Goal: Task Accomplishment & Management: Manage account settings

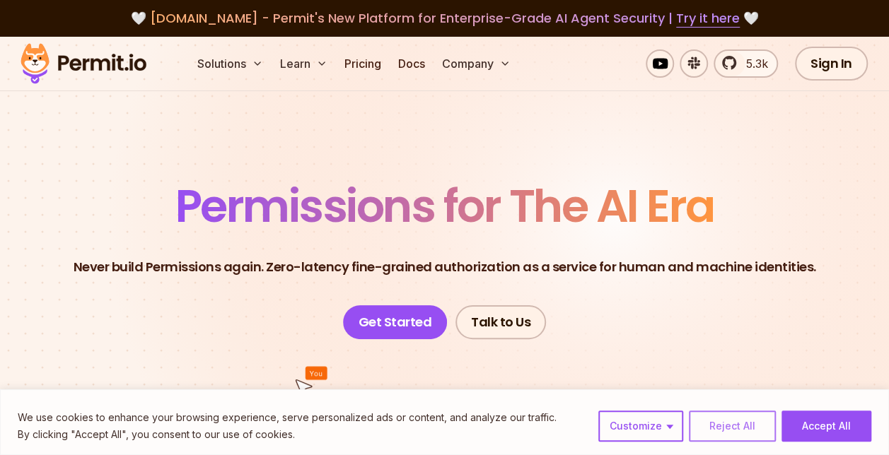
click at [721, 431] on button "Reject All" at bounding box center [732, 426] width 87 height 31
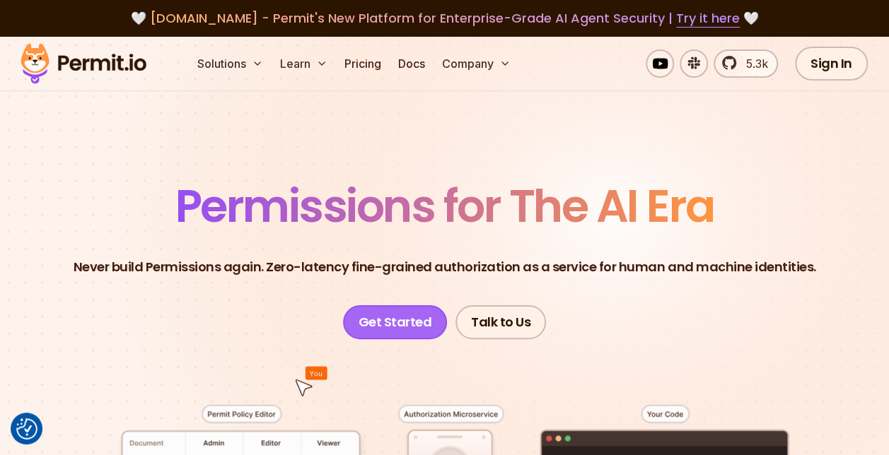
click at [402, 331] on link "Get Started" at bounding box center [395, 322] width 105 height 34
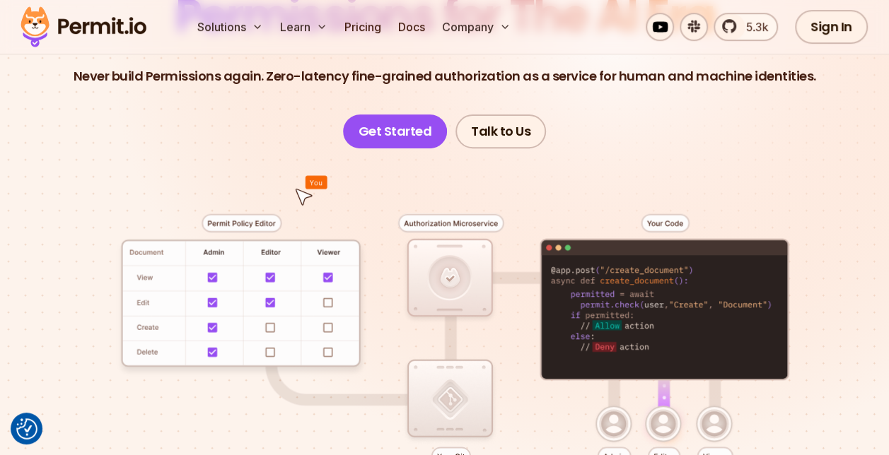
scroll to position [62, 0]
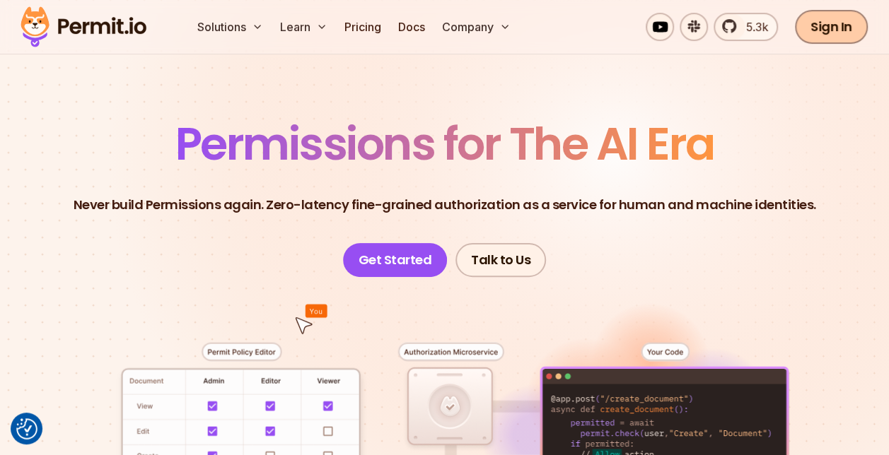
click at [844, 18] on link "Sign In" at bounding box center [831, 27] width 73 height 34
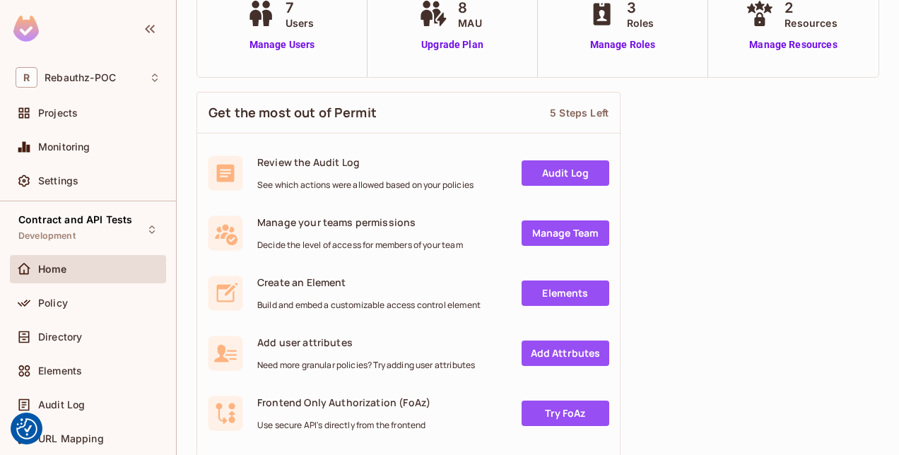
scroll to position [125, 0]
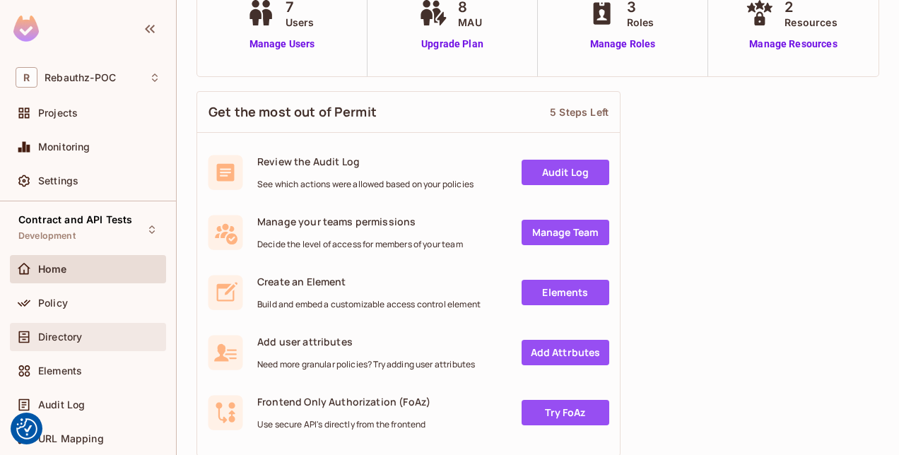
click at [63, 338] on span "Directory" at bounding box center [60, 337] width 44 height 11
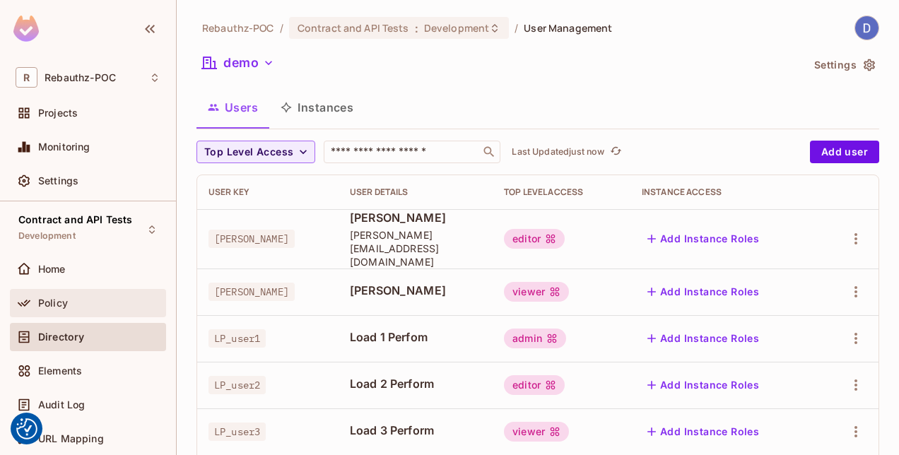
click at [58, 308] on span "Policy" at bounding box center [53, 303] width 30 height 11
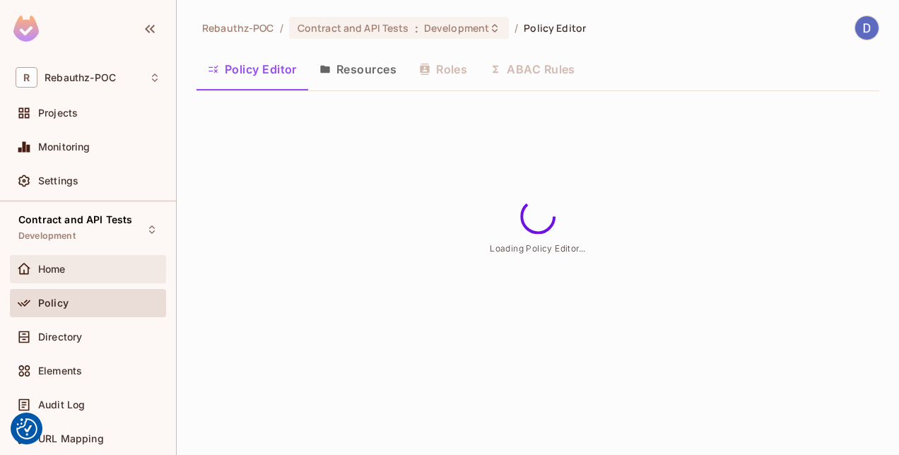
click at [56, 273] on span "Home" at bounding box center [52, 269] width 28 height 11
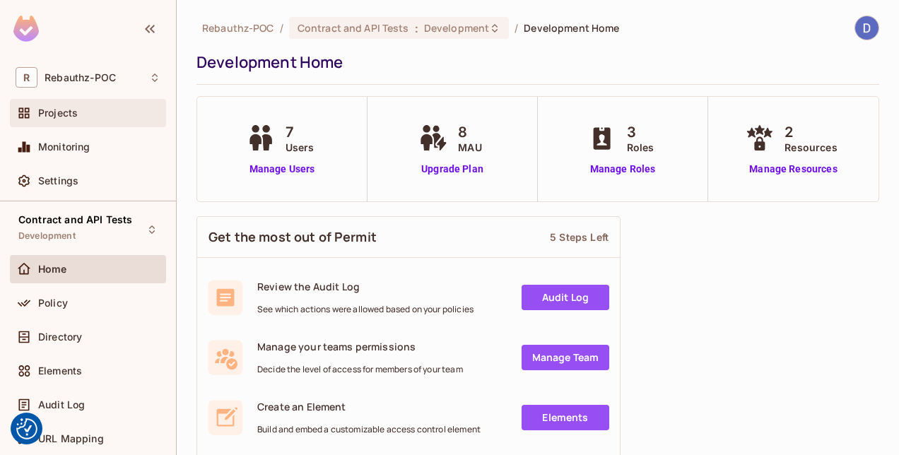
click at [66, 107] on span "Projects" at bounding box center [58, 112] width 40 height 11
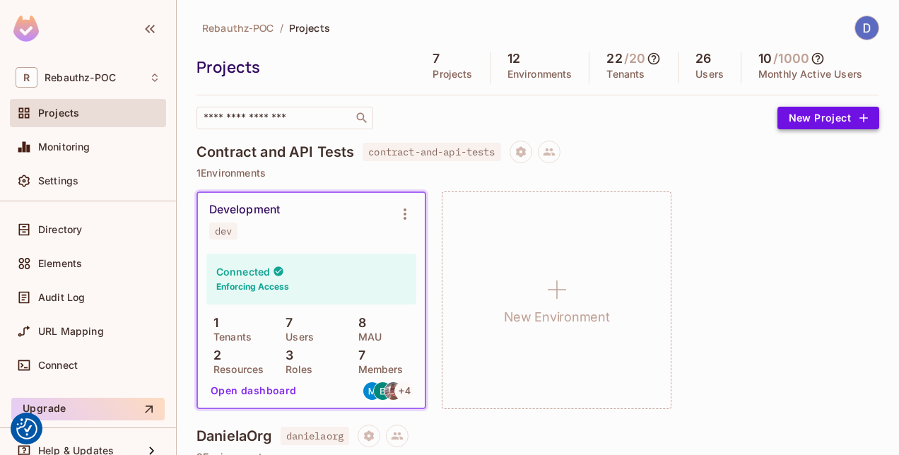
click at [793, 115] on button "New Project" at bounding box center [829, 118] width 102 height 23
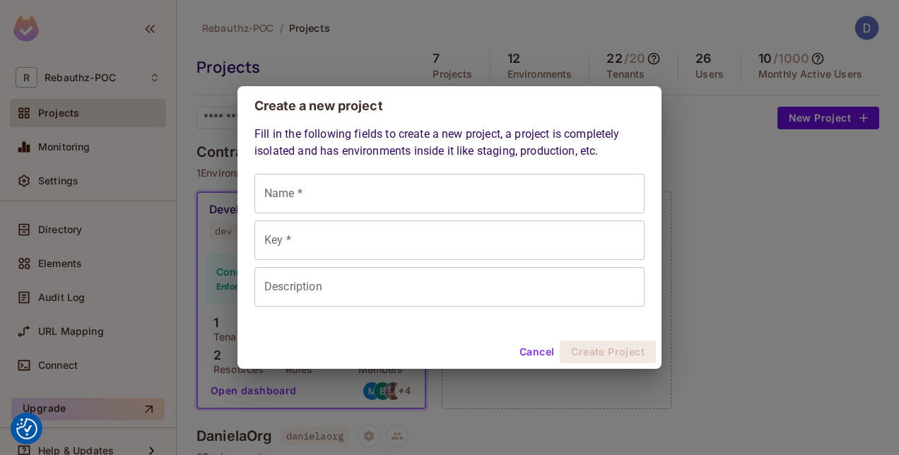
click at [546, 355] on button "Cancel" at bounding box center [537, 352] width 46 height 23
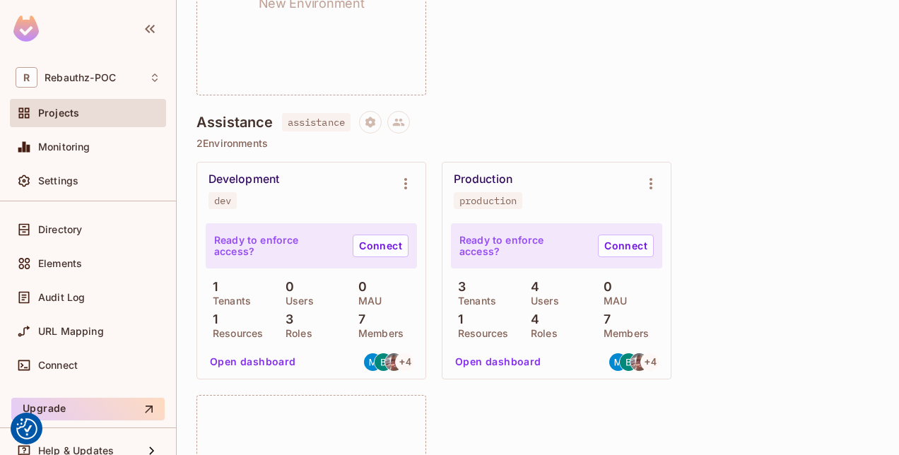
scroll to position [2670, 0]
click at [305, 184] on div "Development dev" at bounding box center [300, 189] width 183 height 37
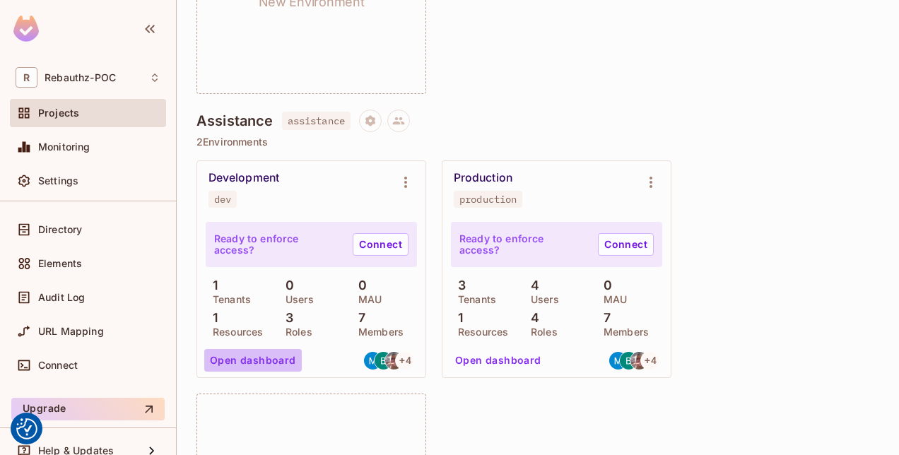
click at [288, 361] on button "Open dashboard" at bounding box center [253, 360] width 98 height 23
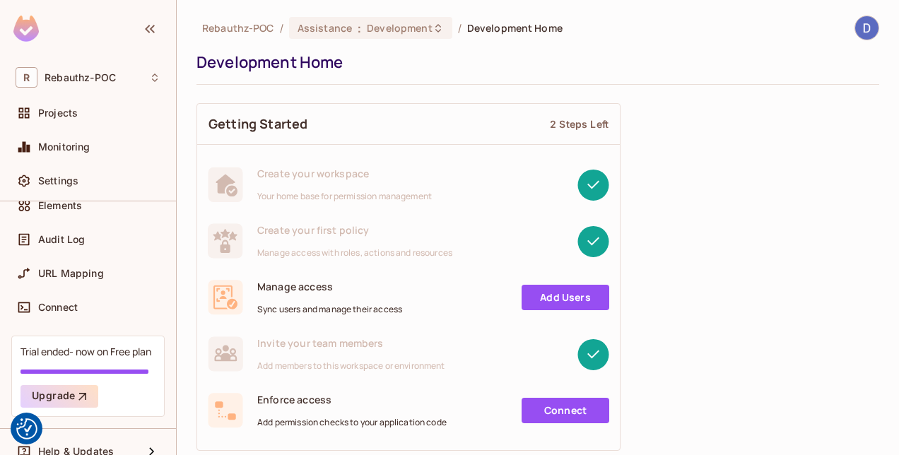
scroll to position [182, 0]
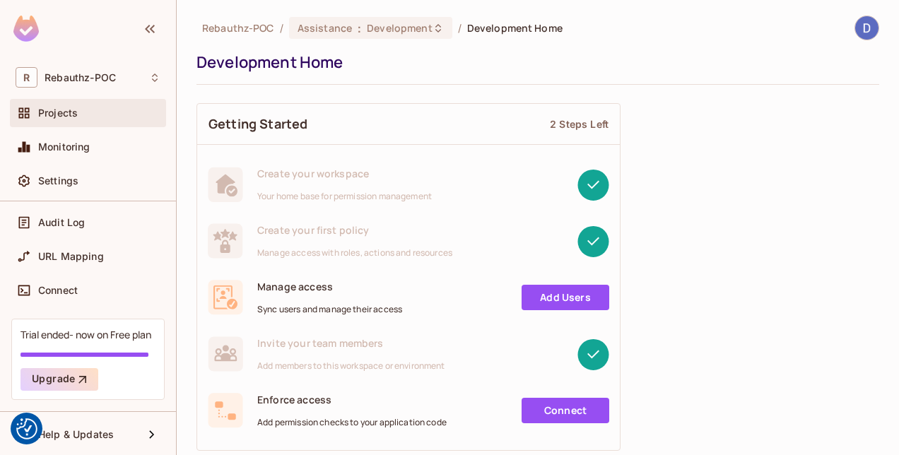
click at [96, 109] on div "Projects" at bounding box center [99, 112] width 122 height 11
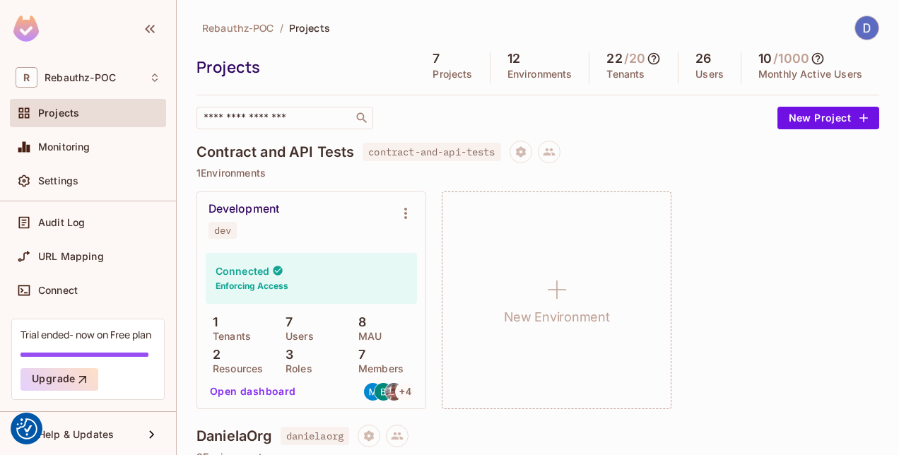
click at [757, 220] on div "Development dev Connected Enforcing Access 1 Tenants 7 Users 8 MAU 2 Resources …" at bounding box center [538, 301] width 683 height 218
click at [561, 148] on button at bounding box center [549, 152] width 23 height 23
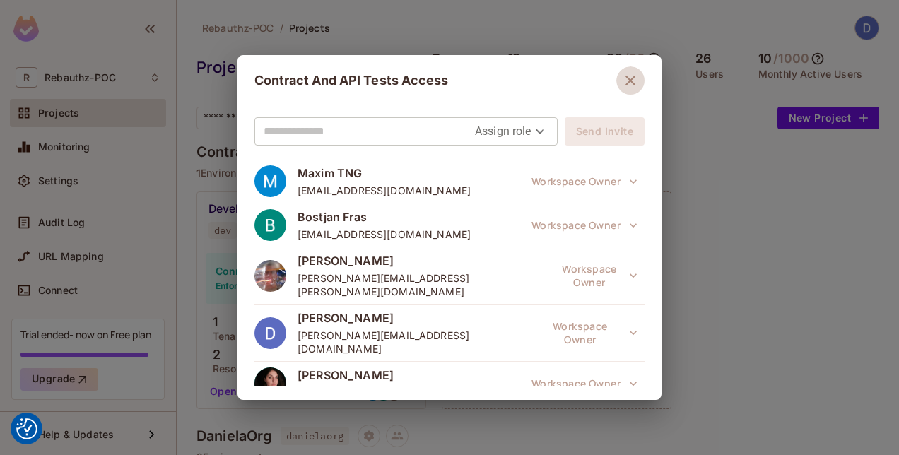
click at [626, 78] on icon "button" at bounding box center [631, 81] width 10 height 10
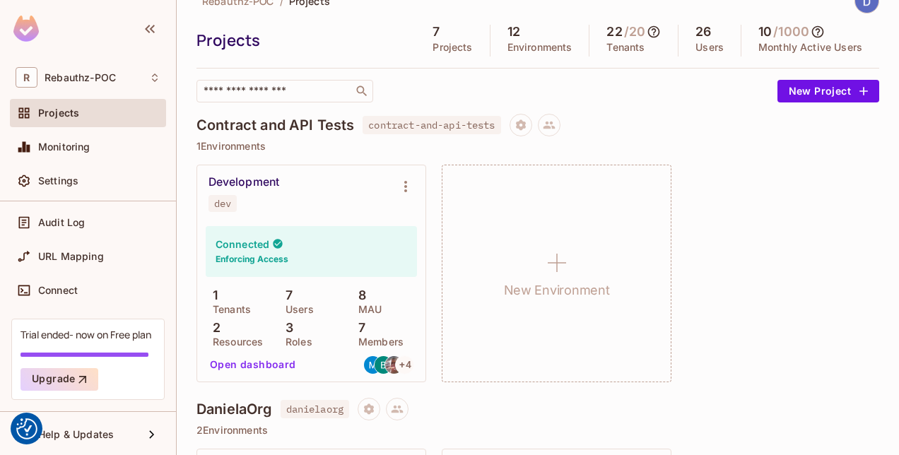
scroll to position [24, 0]
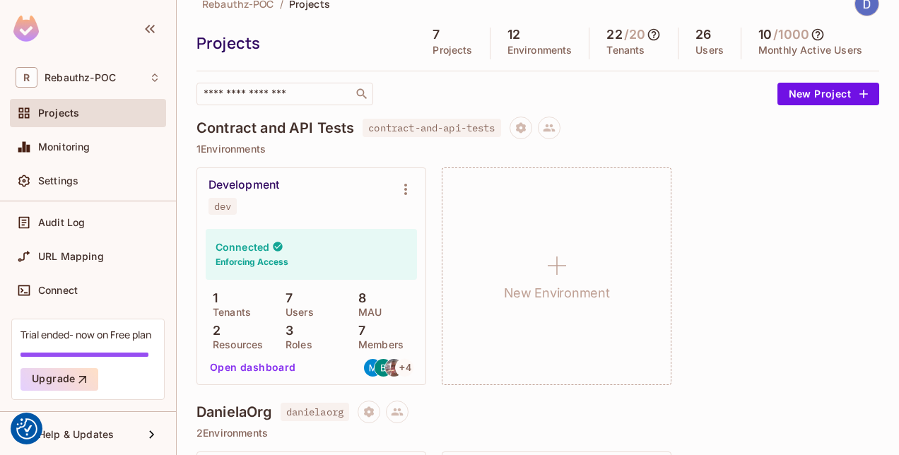
click at [259, 187] on div "Development" at bounding box center [244, 185] width 71 height 14
click at [303, 239] on div "Connected Enforcing Access" at bounding box center [311, 254] width 211 height 51
click at [303, 269] on div "Connected Enforcing Access" at bounding box center [311, 254] width 211 height 51
click at [263, 369] on button "Open dashboard" at bounding box center [253, 367] width 98 height 23
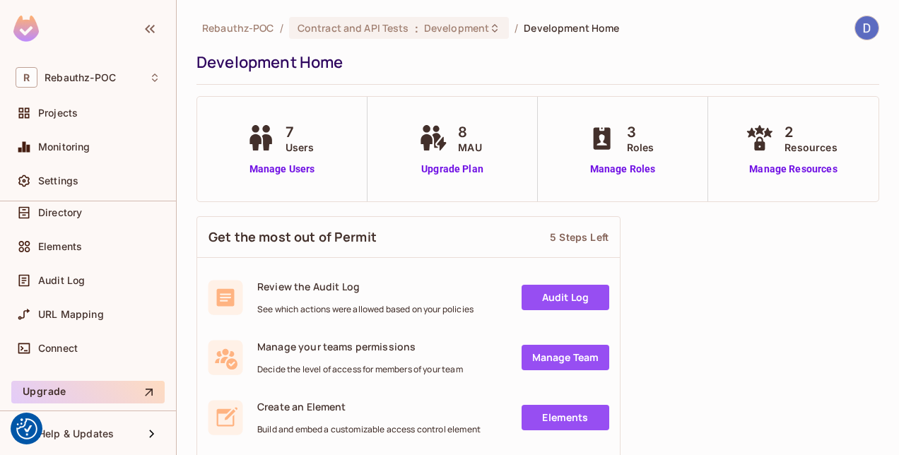
click at [276, 140] on icon at bounding box center [260, 138] width 35 height 26
click at [275, 173] on link "Manage Users" at bounding box center [282, 169] width 78 height 15
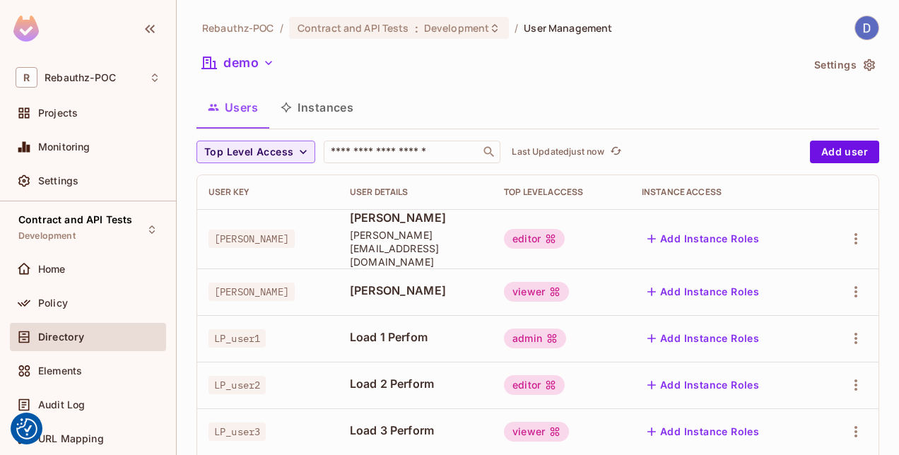
click at [62, 333] on span "Directory" at bounding box center [61, 337] width 46 height 11
click at [86, 107] on div "Projects" at bounding box center [99, 112] width 122 height 11
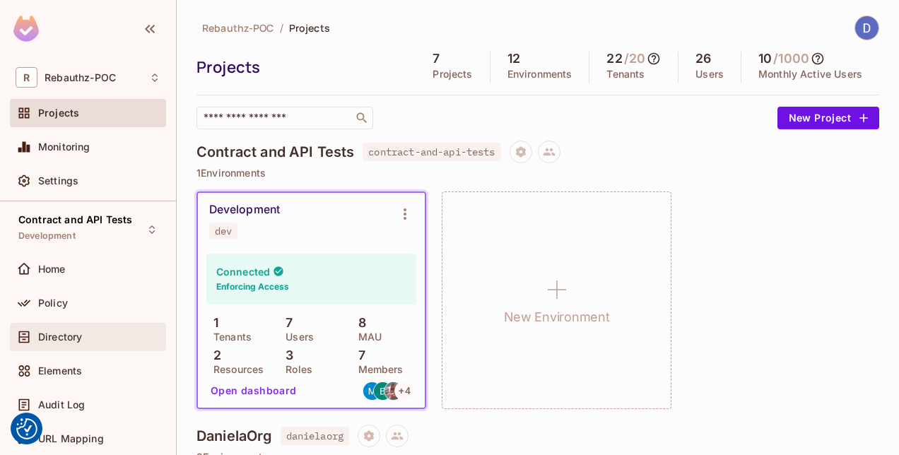
click at [71, 335] on span "Directory" at bounding box center [60, 337] width 44 height 11
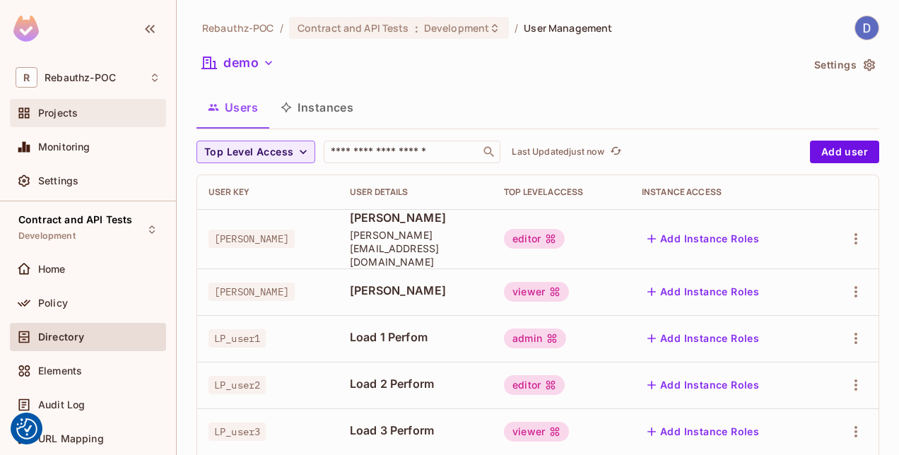
click at [66, 121] on div "Projects" at bounding box center [88, 113] width 145 height 17
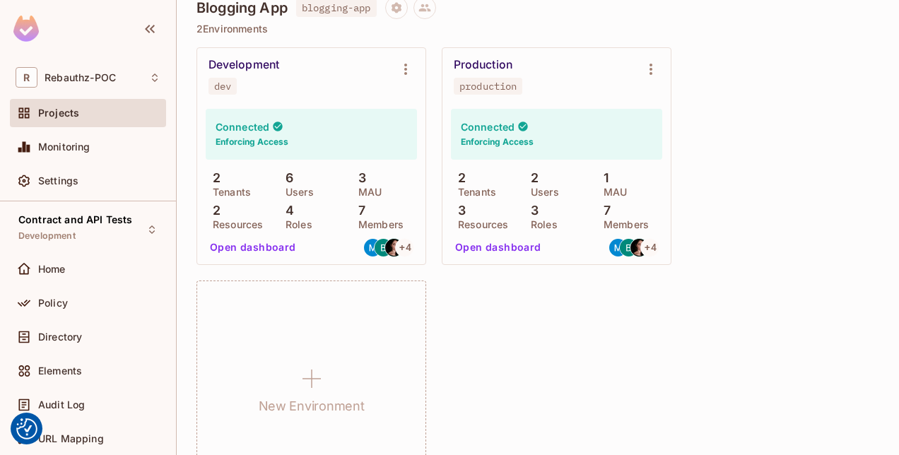
scroll to position [1130, 0]
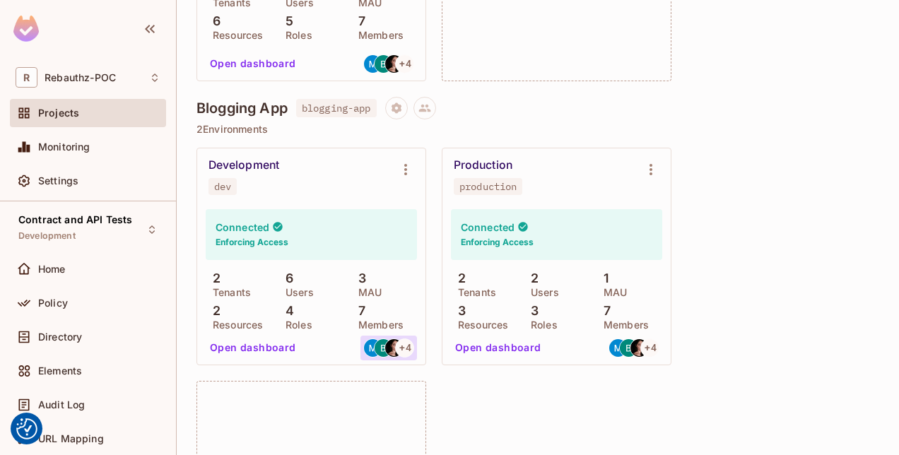
click at [404, 345] on span "+ 4" at bounding box center [405, 348] width 11 height 10
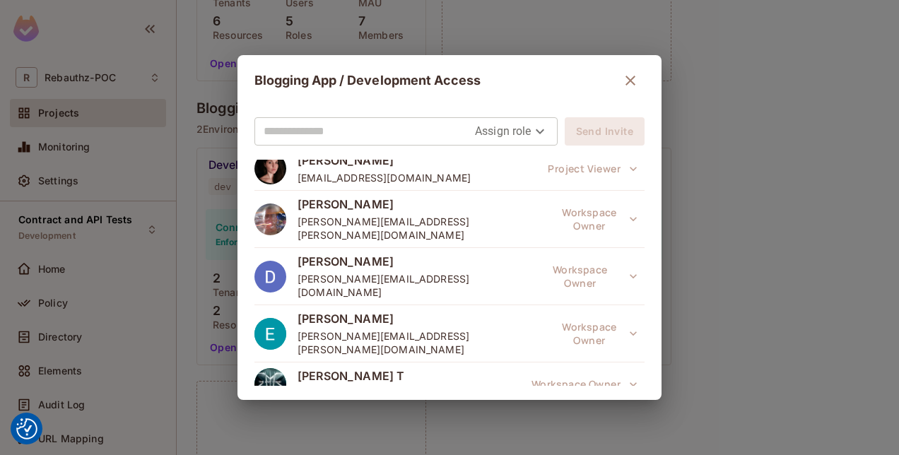
scroll to position [107, 0]
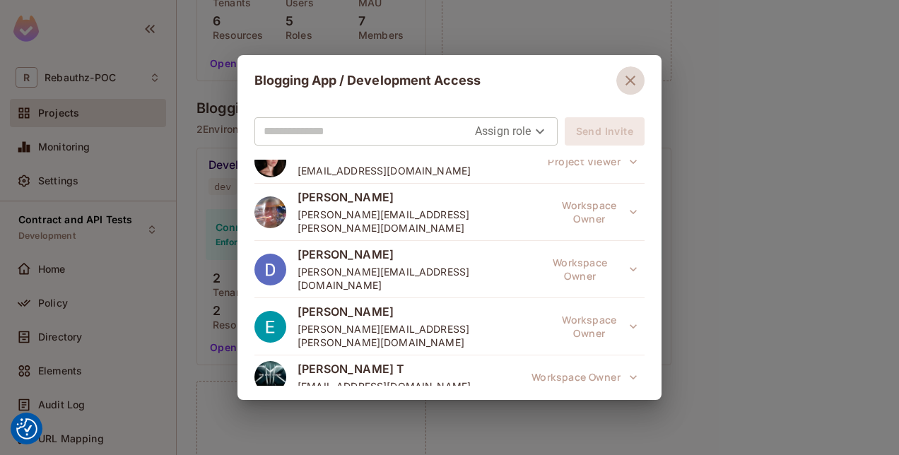
click at [633, 88] on button "button" at bounding box center [631, 80] width 28 height 28
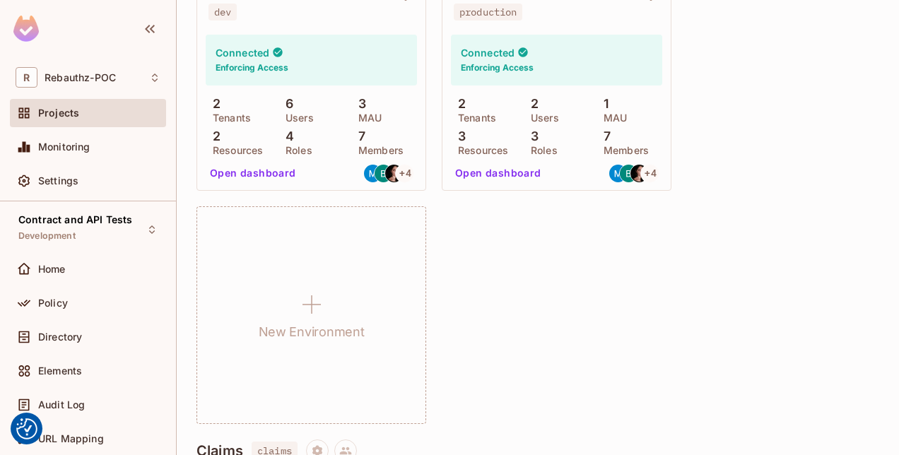
scroll to position [1120, 0]
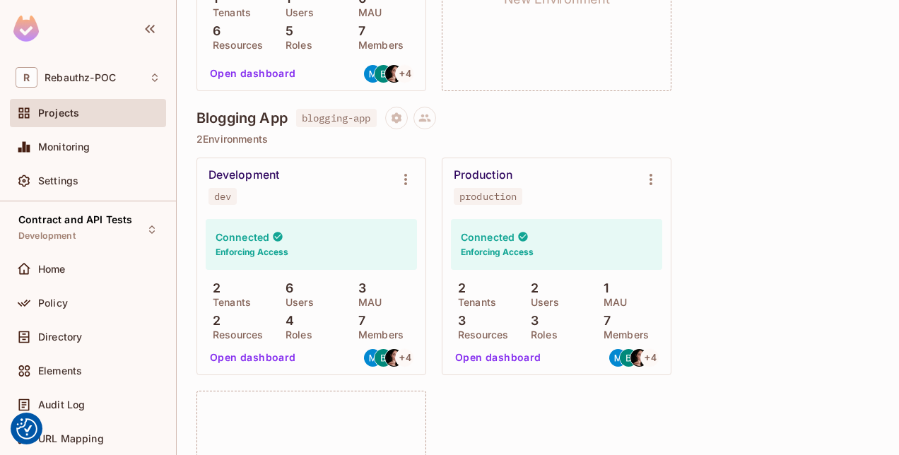
click at [316, 299] on div "6 Users" at bounding box center [312, 293] width 66 height 25
click at [267, 363] on button "Open dashboard" at bounding box center [253, 357] width 98 height 23
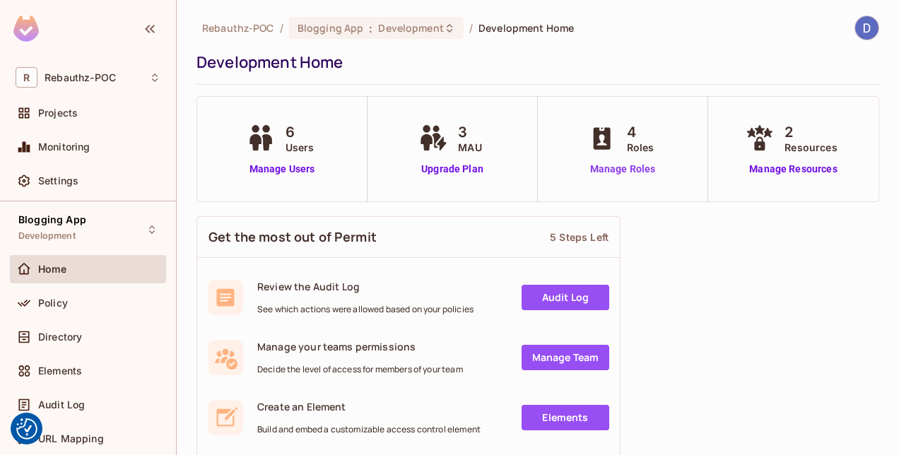
click at [605, 165] on link "Manage Roles" at bounding box center [623, 169] width 77 height 15
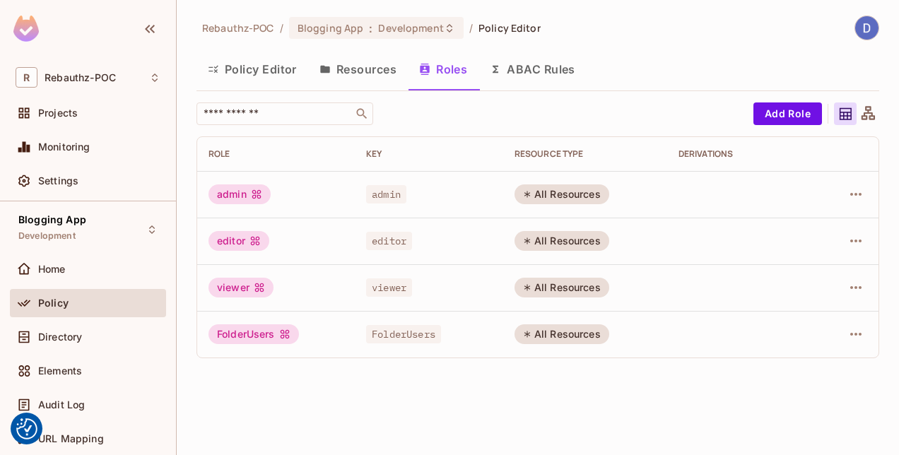
click at [58, 295] on div "Policy" at bounding box center [88, 303] width 145 height 17
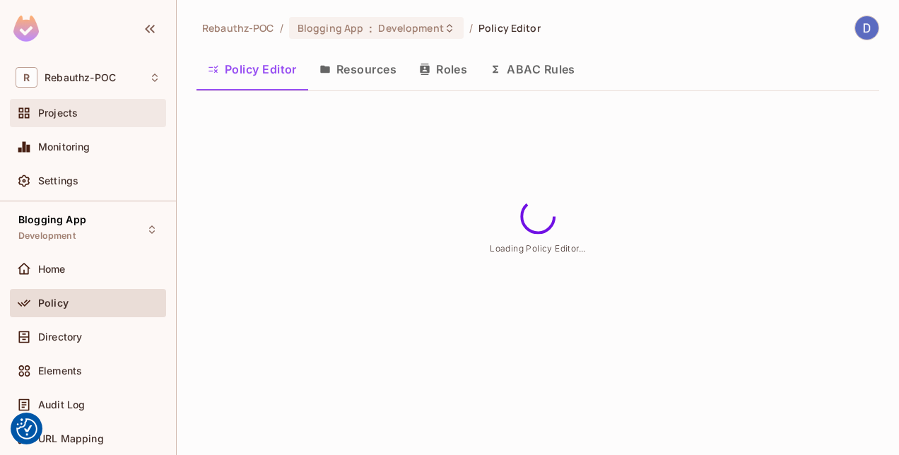
click at [56, 111] on span "Projects" at bounding box center [58, 112] width 40 height 11
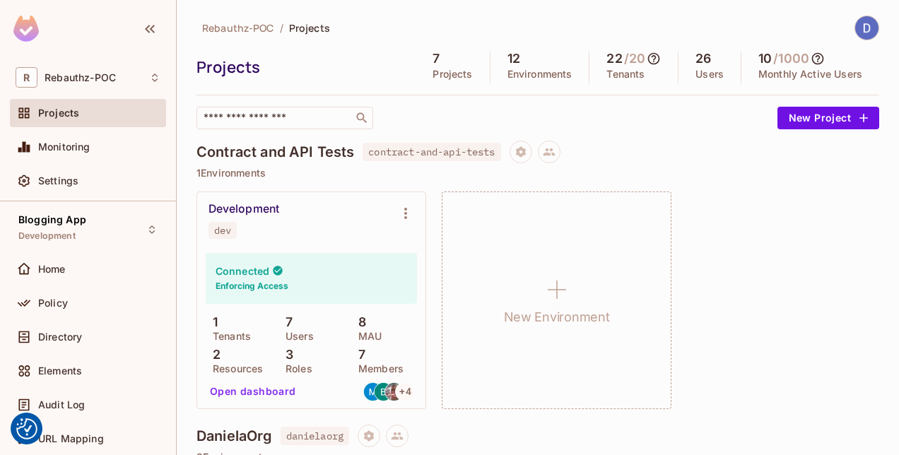
click at [238, 269] on h4 "Connected" at bounding box center [243, 270] width 54 height 13
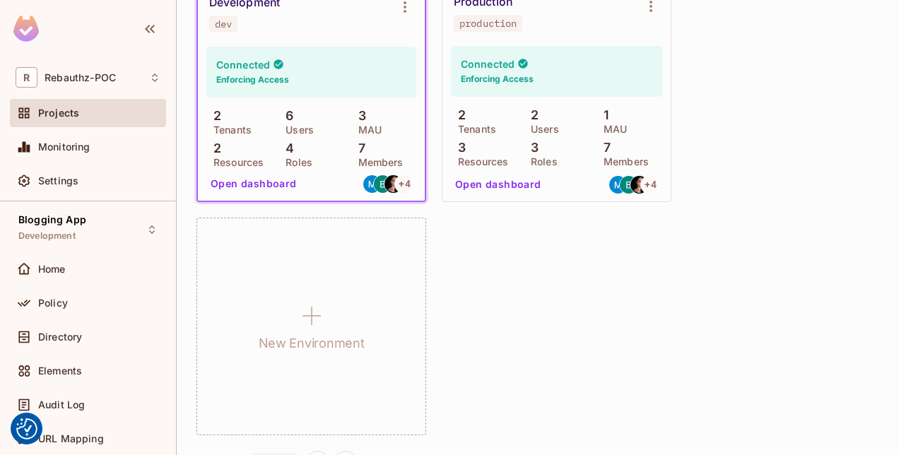
scroll to position [1294, 0]
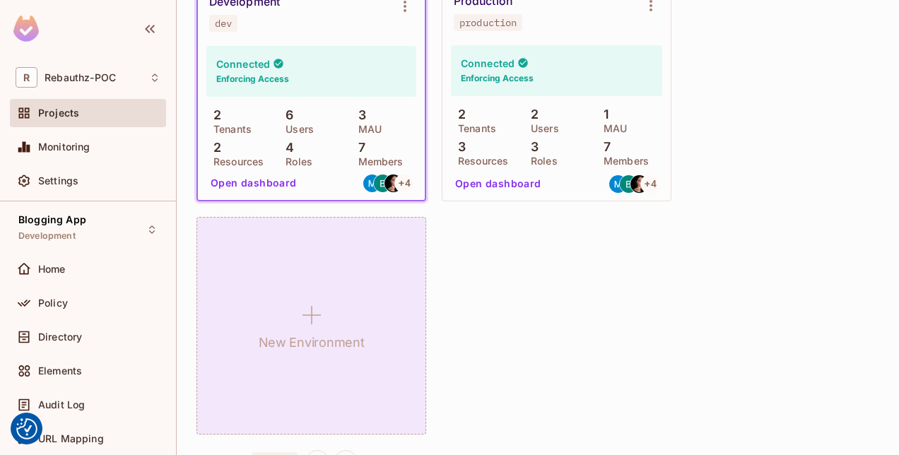
click at [310, 310] on icon at bounding box center [312, 315] width 34 height 34
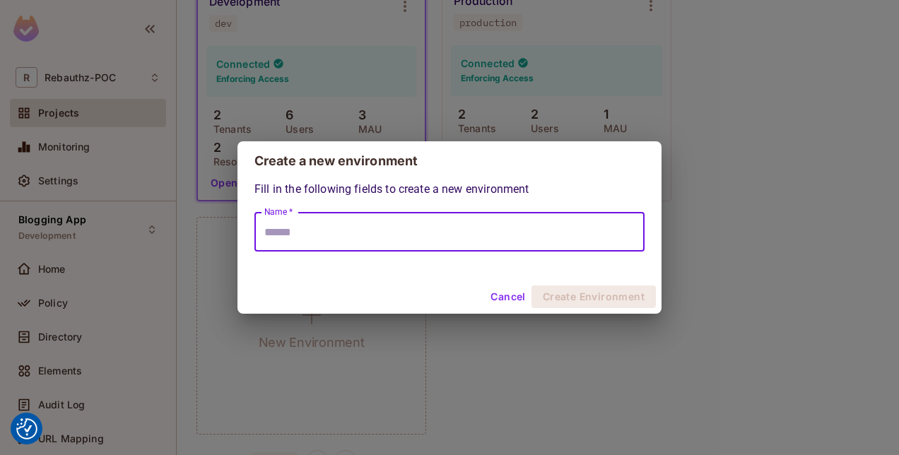
click at [321, 233] on input "Name *" at bounding box center [450, 232] width 390 height 40
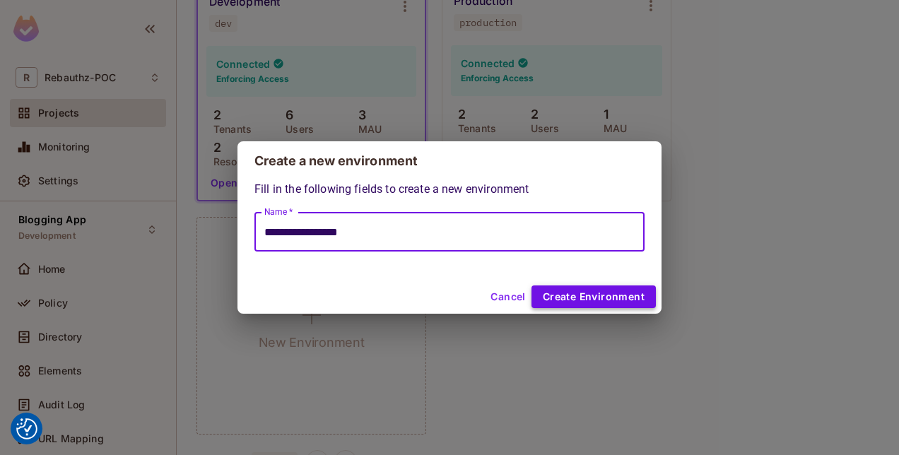
type input "**********"
click button "Create Environment"
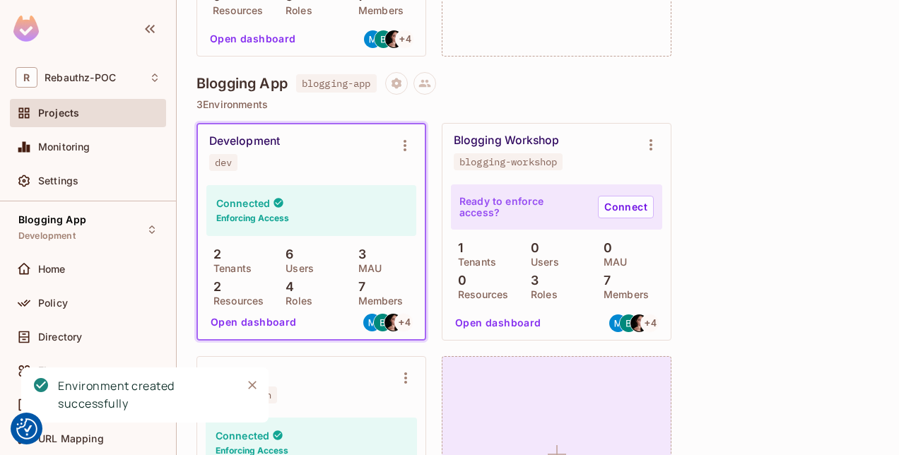
scroll to position [1154, 0]
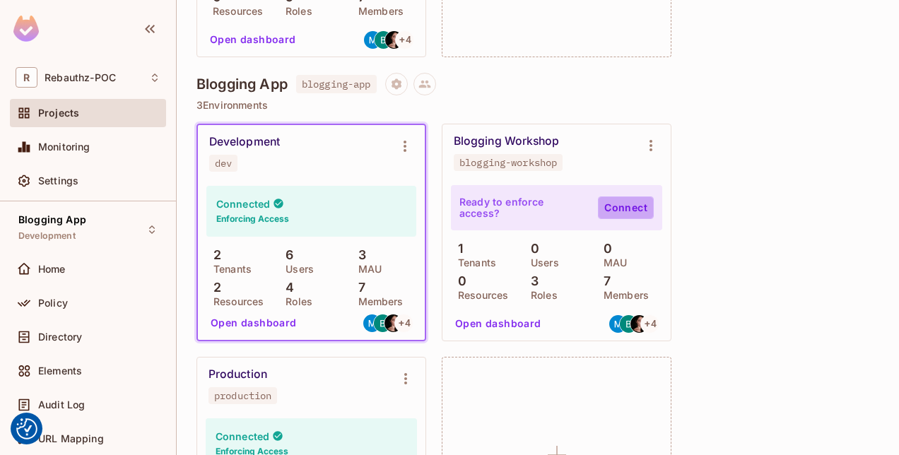
click link "Connect"
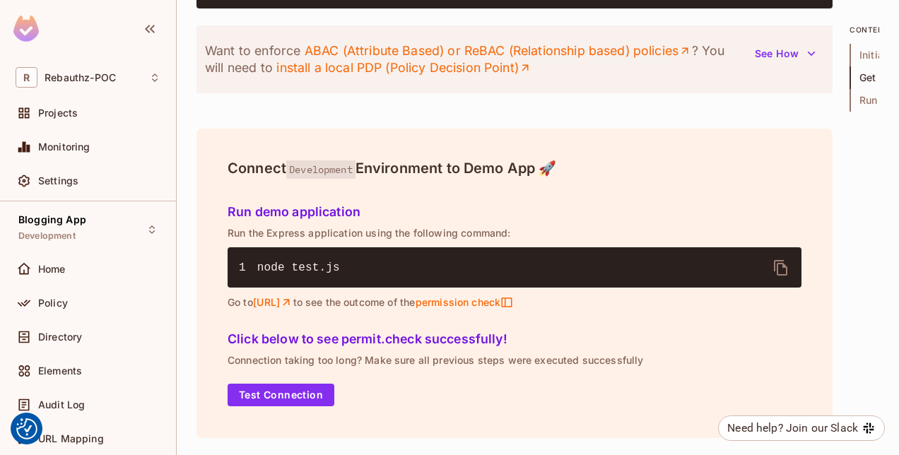
scroll to position [1882, 0]
click span "Home"
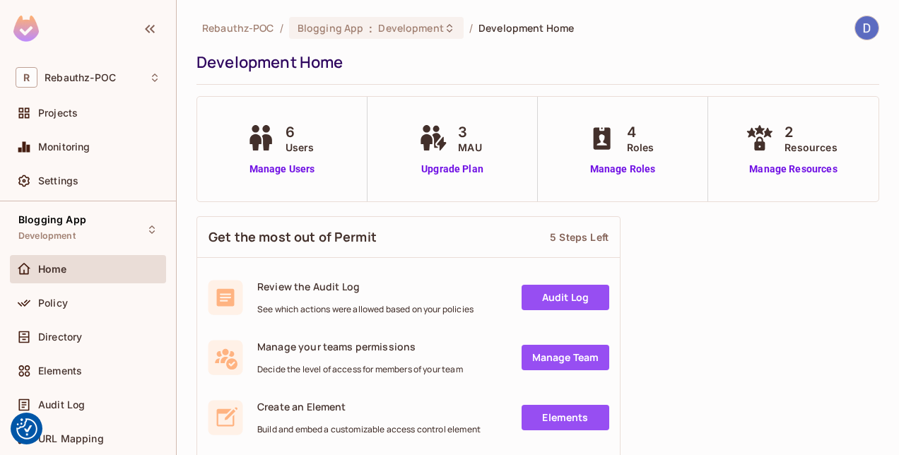
scroll to position [2, 0]
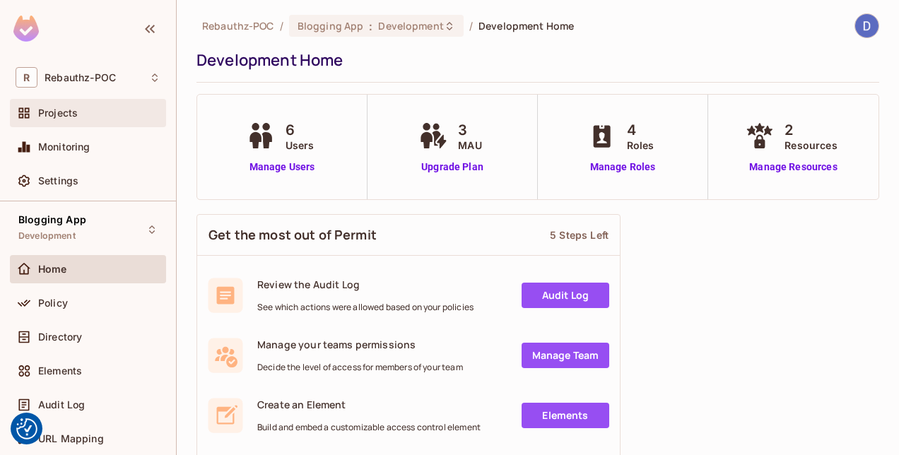
click div "Projects"
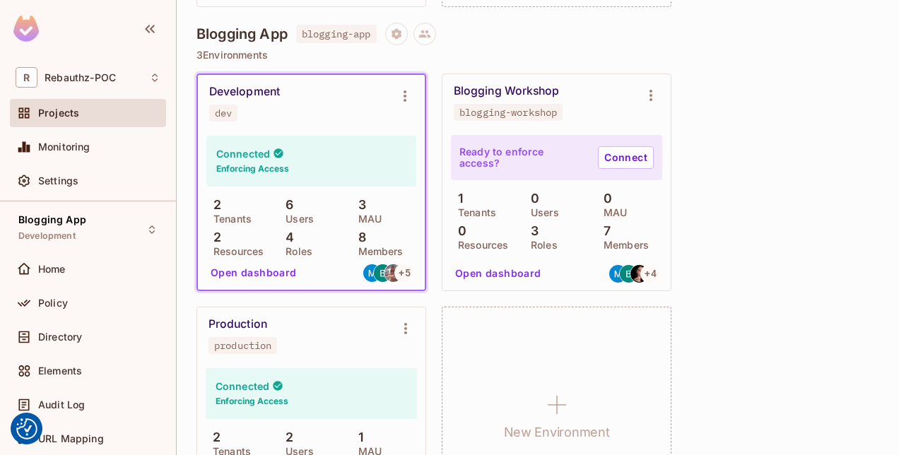
scroll to position [1211, 0]
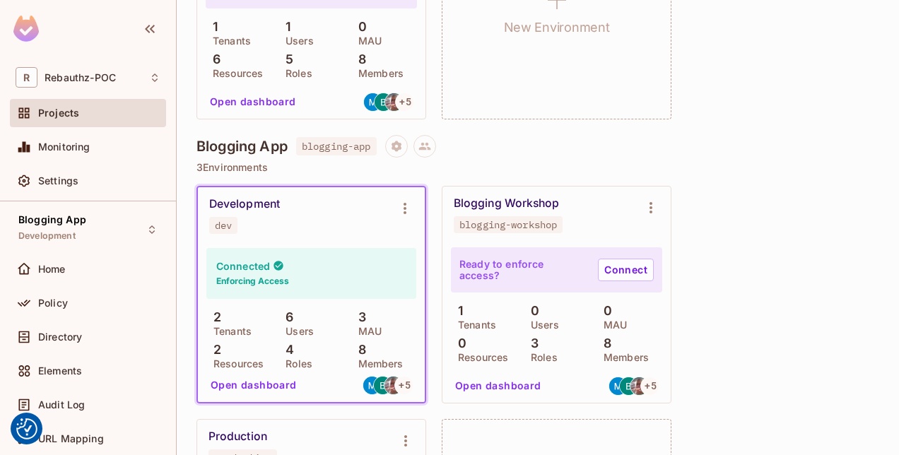
scroll to position [1228, 0]
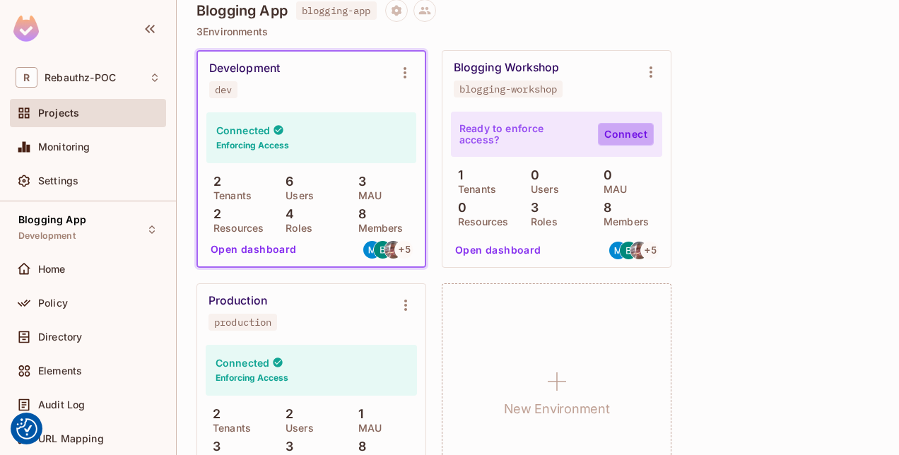
click at [635, 127] on link "Connect" at bounding box center [626, 134] width 56 height 23
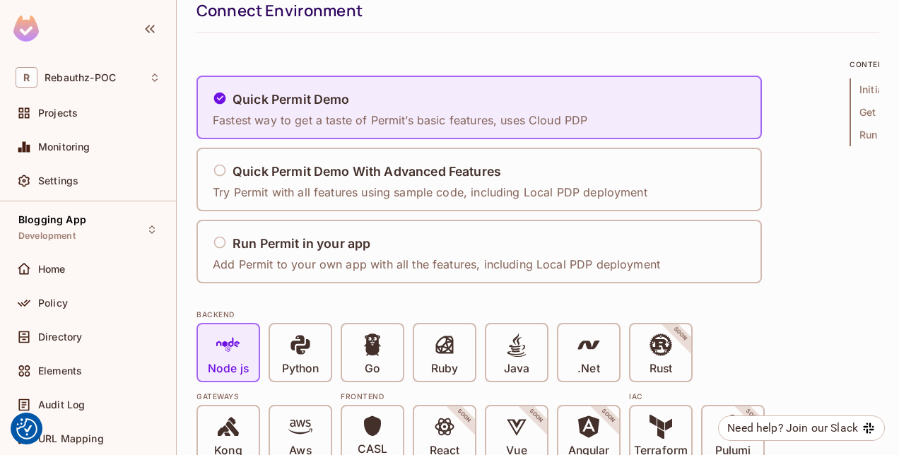
scroll to position [52, 0]
click at [28, 112] on icon at bounding box center [24, 113] width 11 height 11
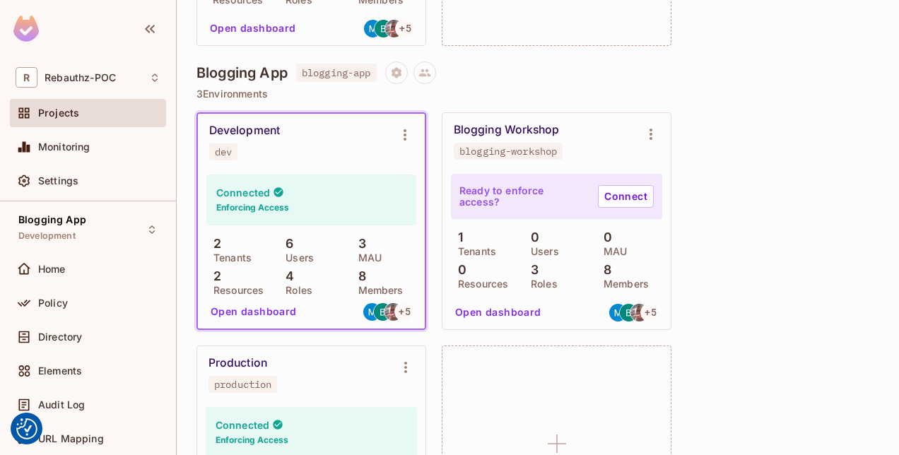
scroll to position [1165, 0]
click at [751, 209] on div "Development dev Connected Enforcing Access 2 Tenants 6 Users 3 MAU 2 Resources …" at bounding box center [538, 338] width 683 height 451
click at [709, 240] on div "Development dev Connected Enforcing Access 2 Tenants 6 Users 3 MAU 2 Resources …" at bounding box center [538, 338] width 683 height 451
click at [45, 336] on span "Directory" at bounding box center [60, 337] width 44 height 11
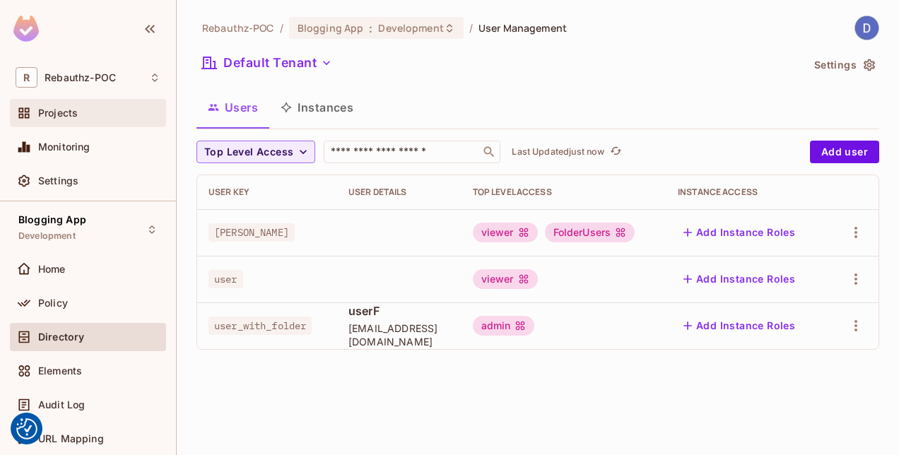
click at [68, 111] on span "Projects" at bounding box center [58, 112] width 40 height 11
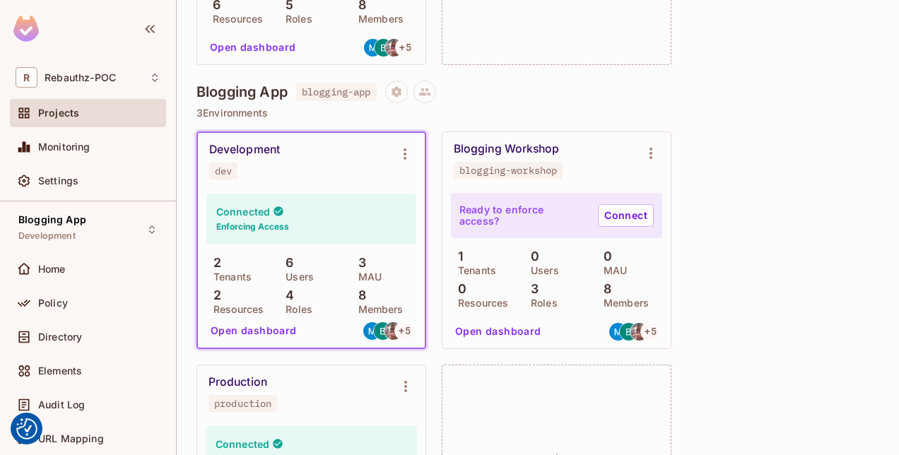
scroll to position [1145, 0]
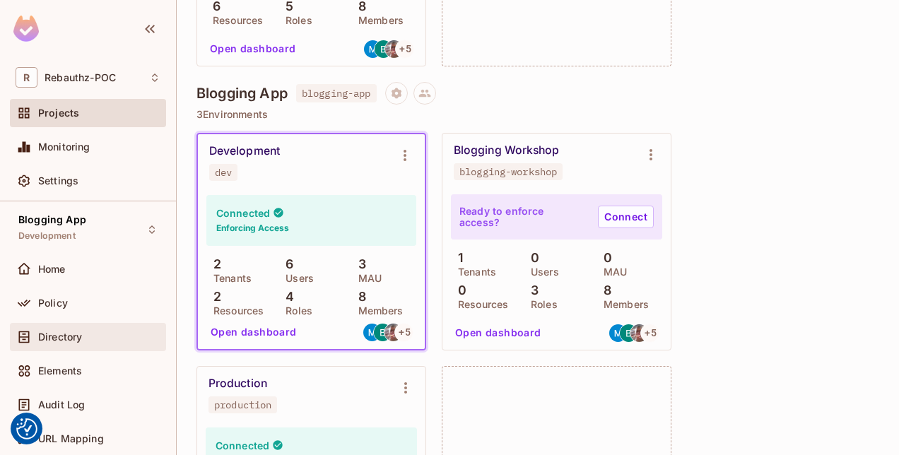
click at [69, 342] on span "Directory" at bounding box center [60, 337] width 44 height 11
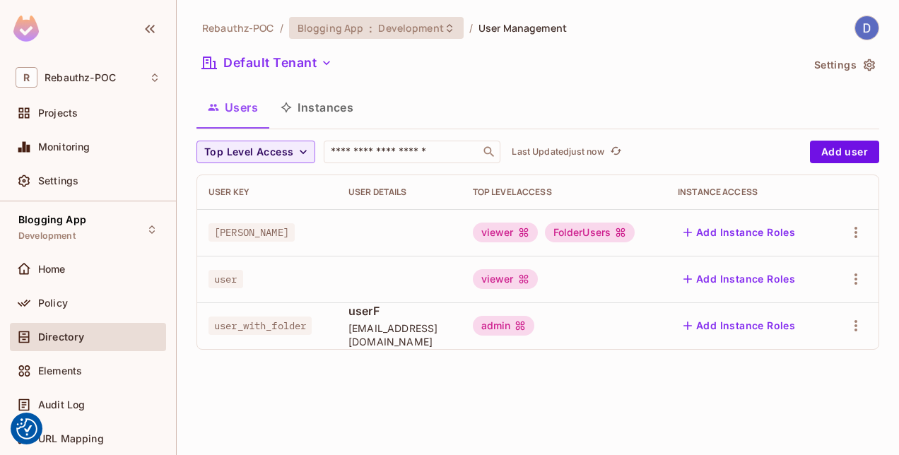
click at [448, 31] on icon at bounding box center [449, 28] width 11 height 11
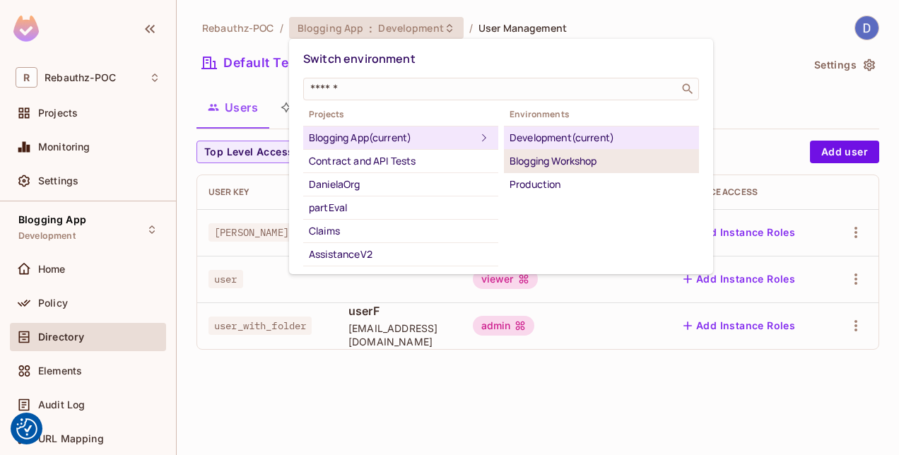
click at [532, 165] on div "Blogging Workshop" at bounding box center [602, 161] width 184 height 17
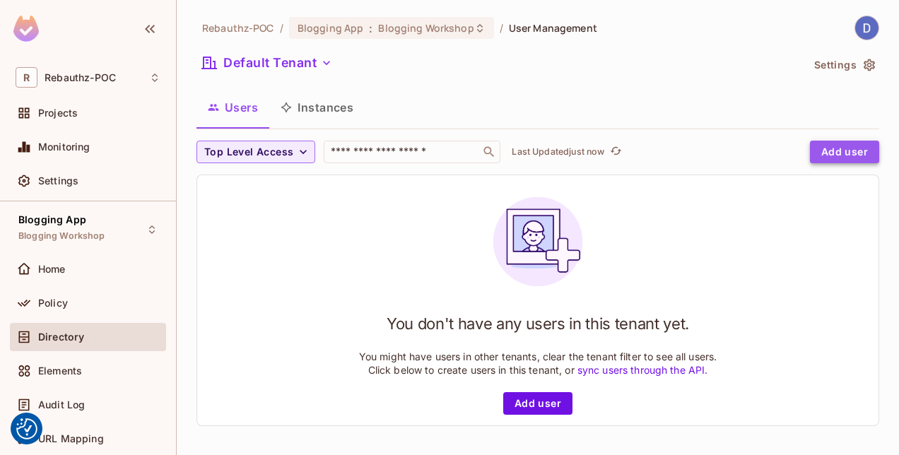
click at [825, 149] on button "Add user" at bounding box center [844, 152] width 69 height 23
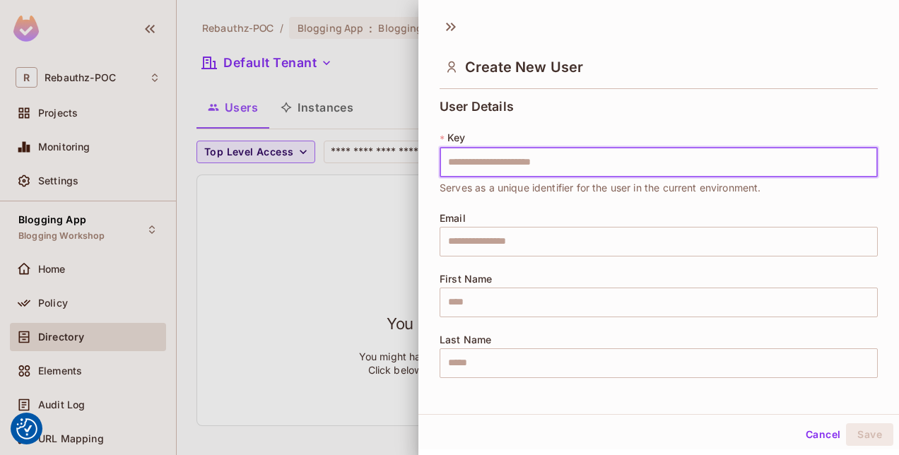
click at [563, 168] on input "text" at bounding box center [659, 163] width 438 height 30
type input "**"
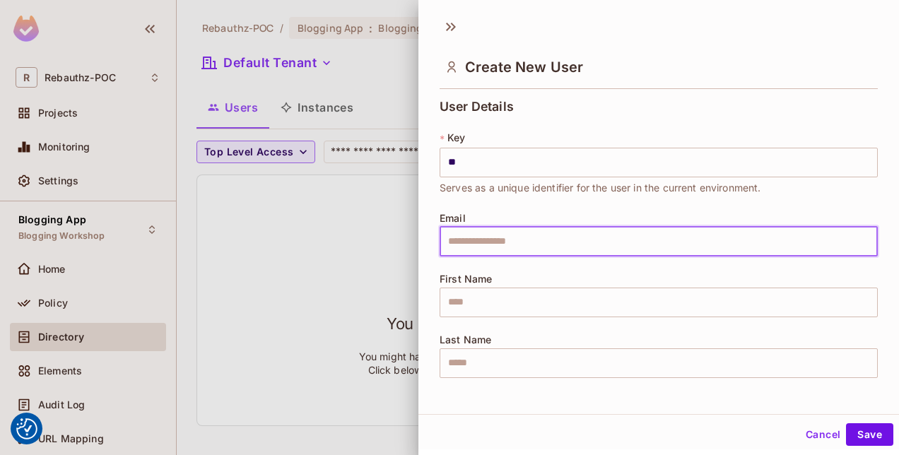
click at [489, 246] on input "text" at bounding box center [659, 242] width 438 height 30
click at [455, 305] on input "text" at bounding box center [659, 303] width 438 height 30
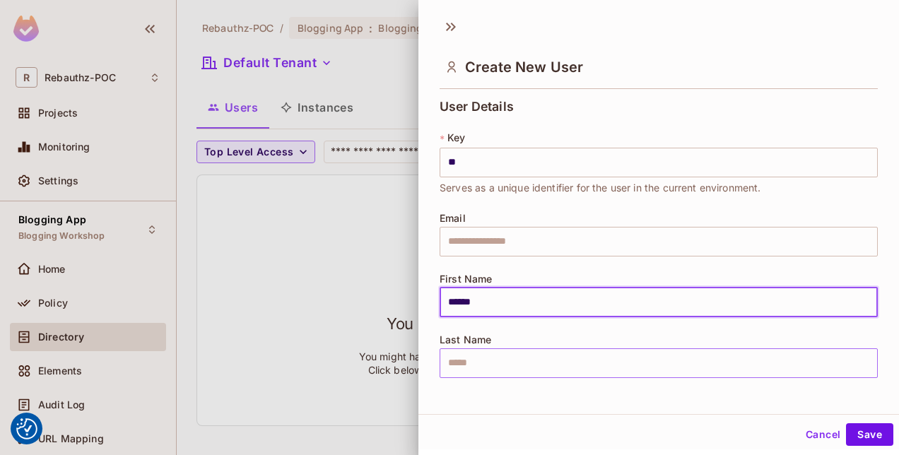
type input "******"
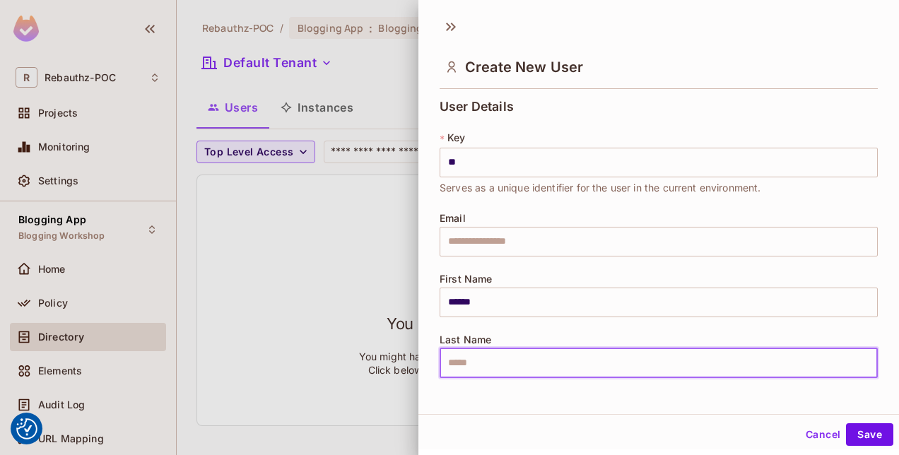
click at [461, 351] on input "text" at bounding box center [659, 364] width 438 height 30
type input "*****"
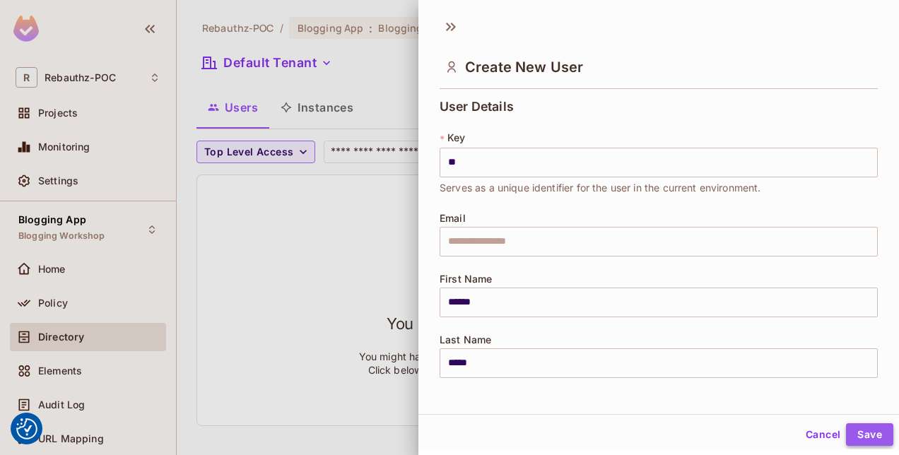
click at [873, 431] on button "Save" at bounding box center [869, 435] width 47 height 23
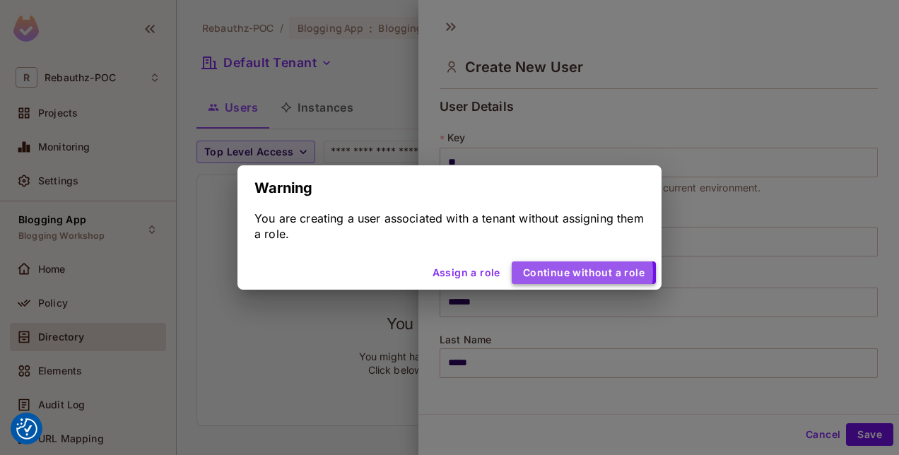
click at [570, 273] on button "Continue without a role" at bounding box center [584, 273] width 144 height 23
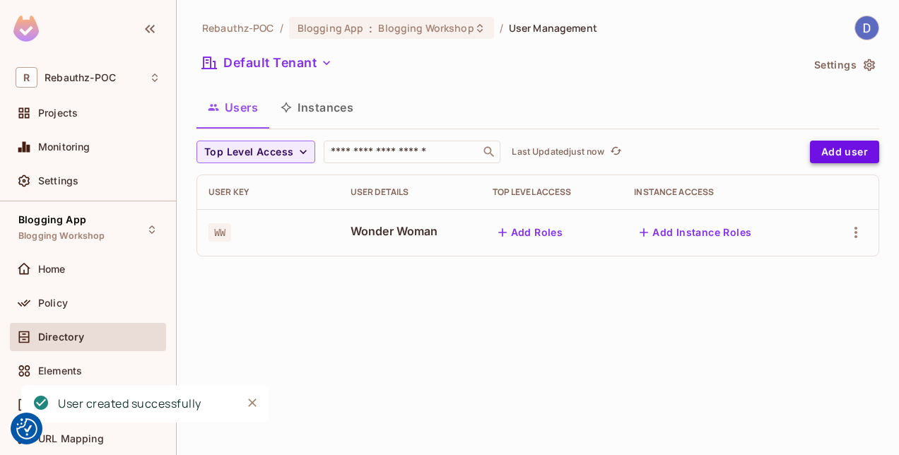
click at [826, 158] on button "Add user" at bounding box center [844, 152] width 69 height 23
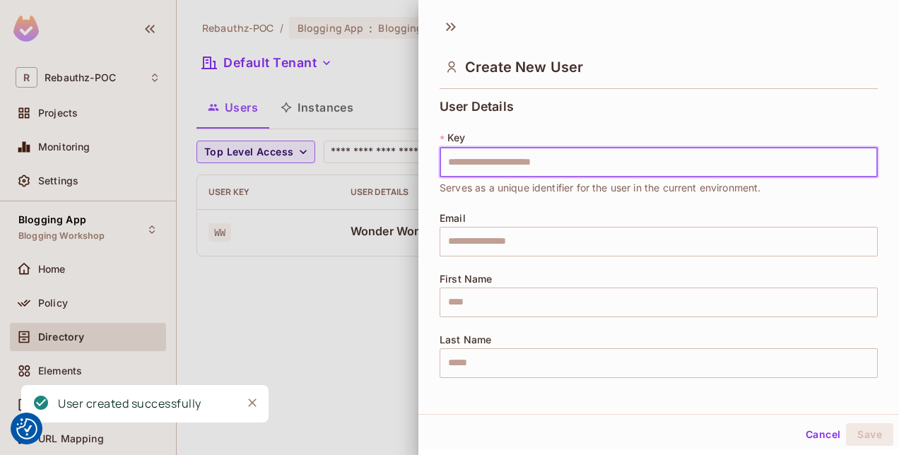
click at [555, 153] on input "text" at bounding box center [659, 163] width 438 height 30
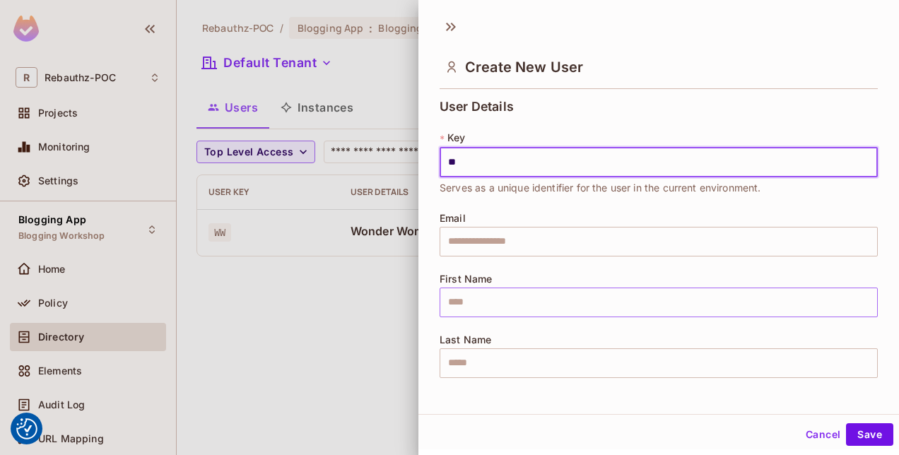
type input "**"
click at [487, 299] on input "text" at bounding box center [659, 303] width 438 height 30
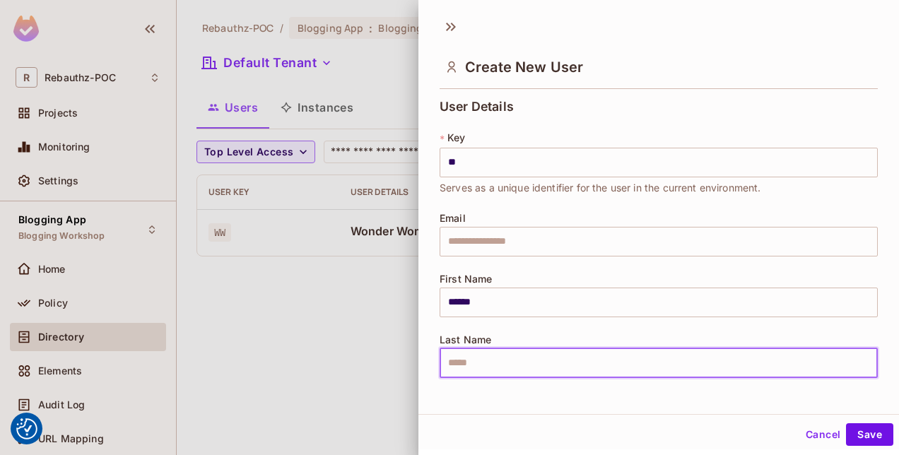
click at [472, 371] on input "text" at bounding box center [659, 364] width 438 height 30
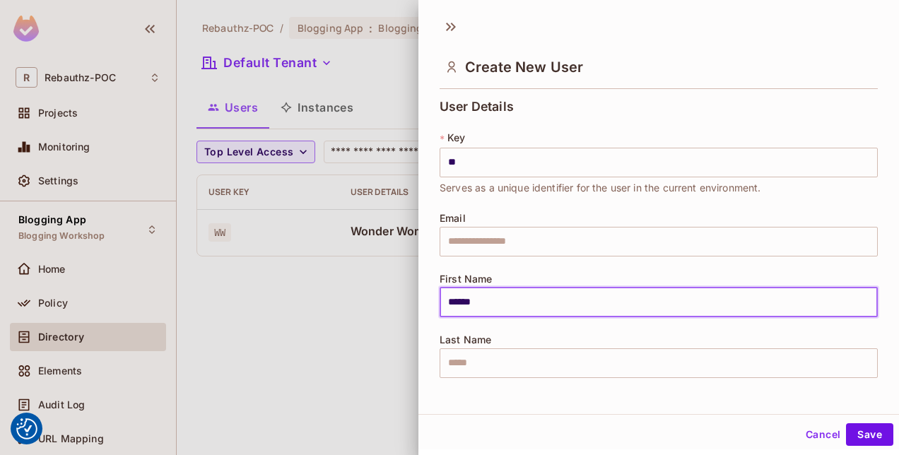
click at [503, 299] on input "******" at bounding box center [659, 303] width 438 height 30
type input "***"
click at [482, 373] on input "text" at bounding box center [659, 364] width 438 height 30
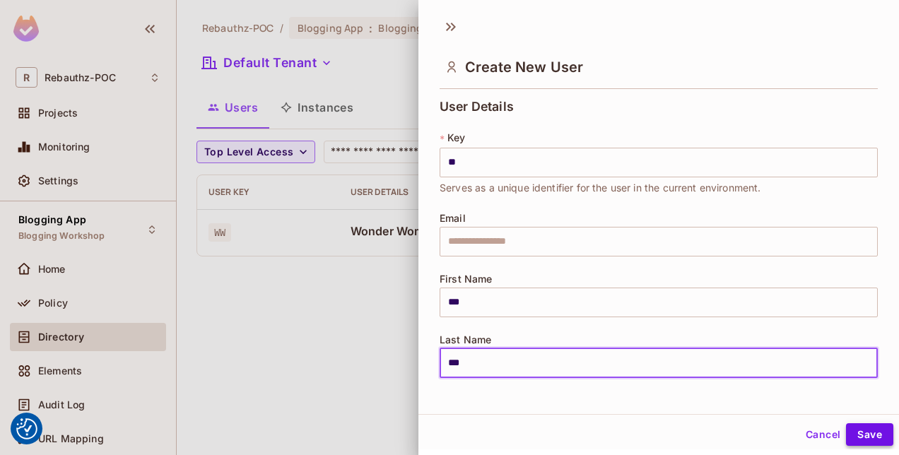
type input "***"
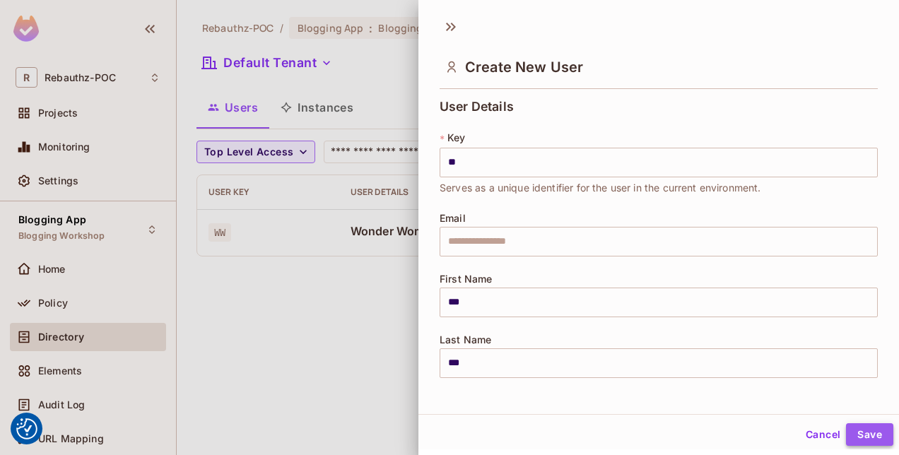
click at [867, 443] on button "Save" at bounding box center [869, 435] width 47 height 23
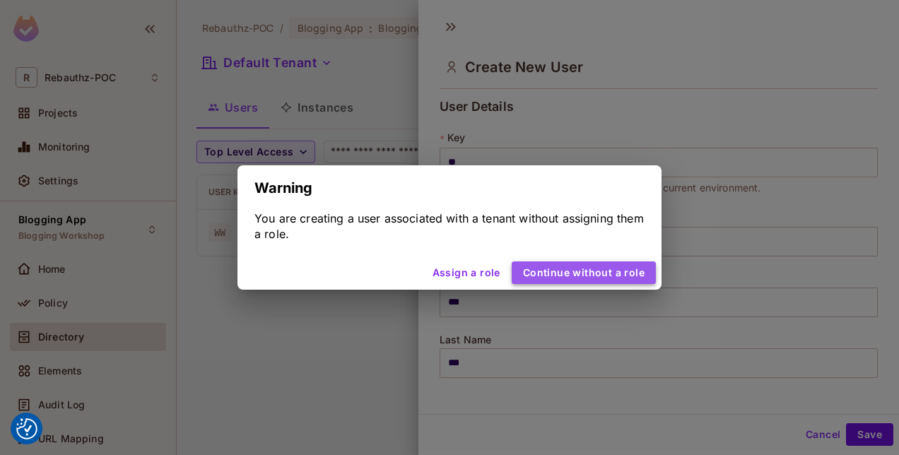
click at [593, 267] on button "Continue without a role" at bounding box center [584, 273] width 144 height 23
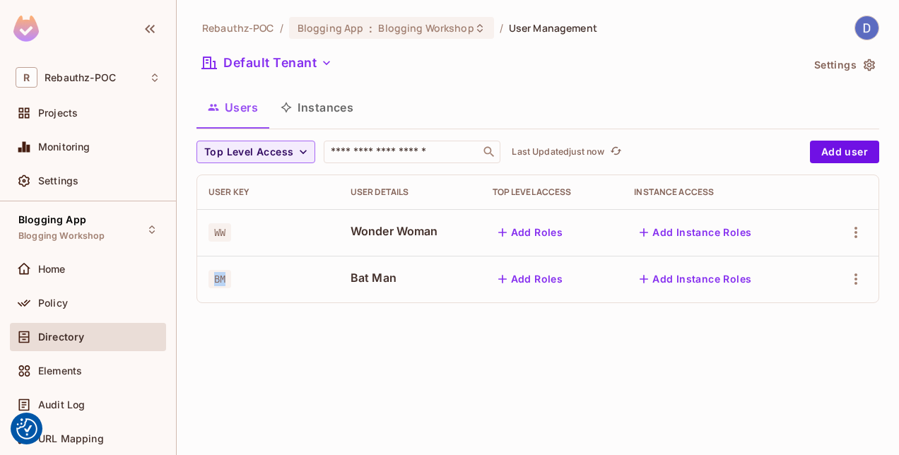
drag, startPoint x: 225, startPoint y: 282, endPoint x: 212, endPoint y: 282, distance: 12.7
click at [212, 282] on span "BM" at bounding box center [220, 279] width 23 height 18
drag, startPoint x: 212, startPoint y: 282, endPoint x: 233, endPoint y: 319, distance: 42.1
click at [233, 319] on div "Rebauthz-POC / Blogging App : Blogging Workshop / User Management Default Tenan…" at bounding box center [538, 227] width 723 height 455
drag, startPoint x: 226, startPoint y: 279, endPoint x: 216, endPoint y: 280, distance: 10.0
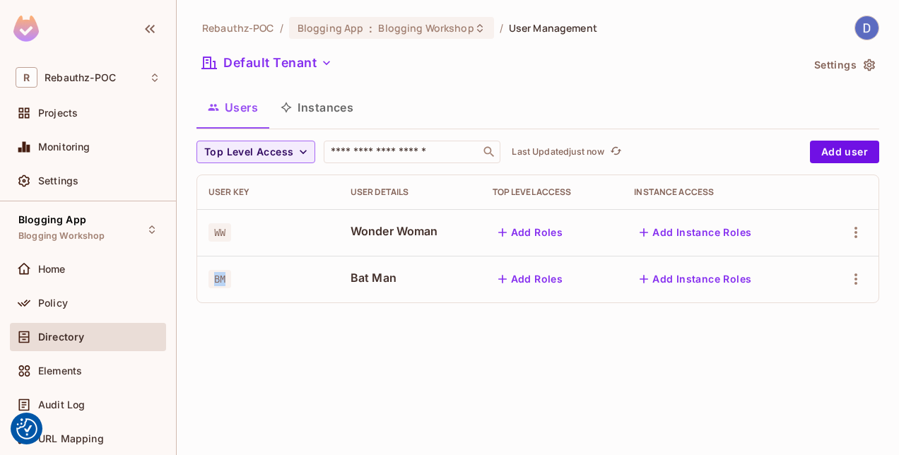
click at [216, 280] on span "BM" at bounding box center [220, 279] width 23 height 18
drag, startPoint x: 216, startPoint y: 280, endPoint x: 231, endPoint y: 233, distance: 49.4
click at [231, 233] on span "WW" at bounding box center [220, 232] width 23 height 18
drag, startPoint x: 231, startPoint y: 233, endPoint x: 269, endPoint y: 319, distance: 94.6
click at [269, 319] on div "Rebauthz-POC / Blogging App : Blogging Workshop / User Management Default Tenan…" at bounding box center [538, 227] width 723 height 455
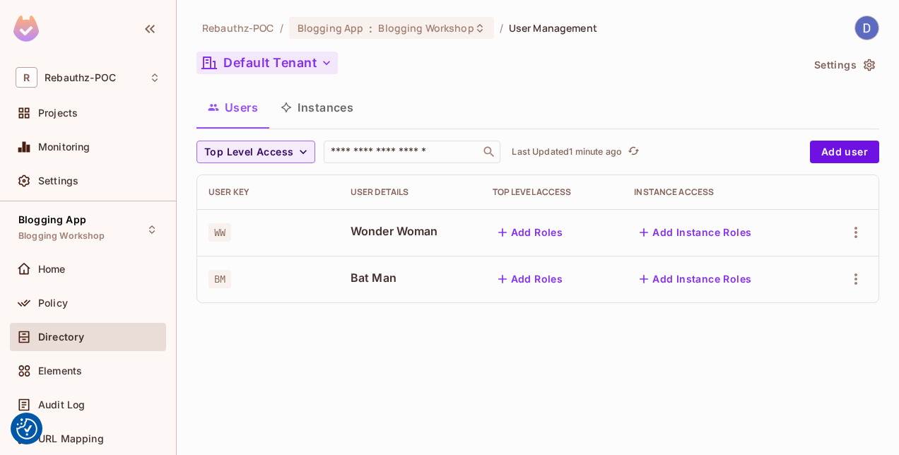
click at [326, 58] on icon "button" at bounding box center [327, 63] width 14 height 14
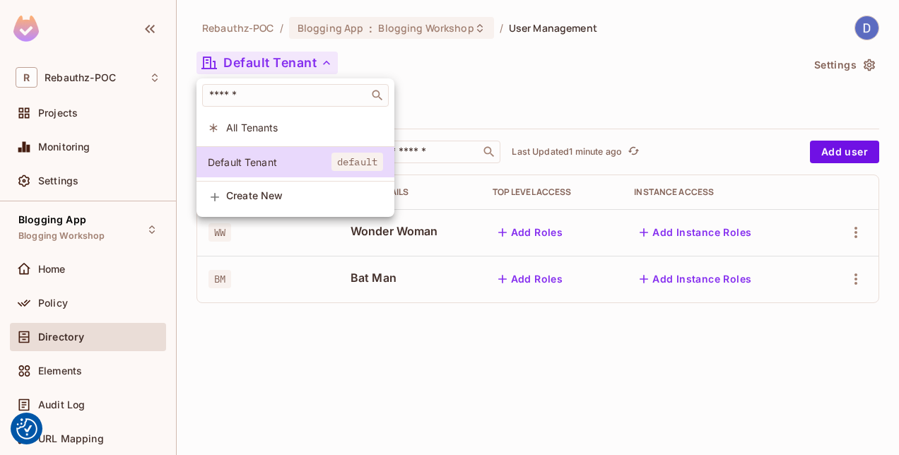
click at [254, 202] on span "Create New" at bounding box center [304, 195] width 157 height 11
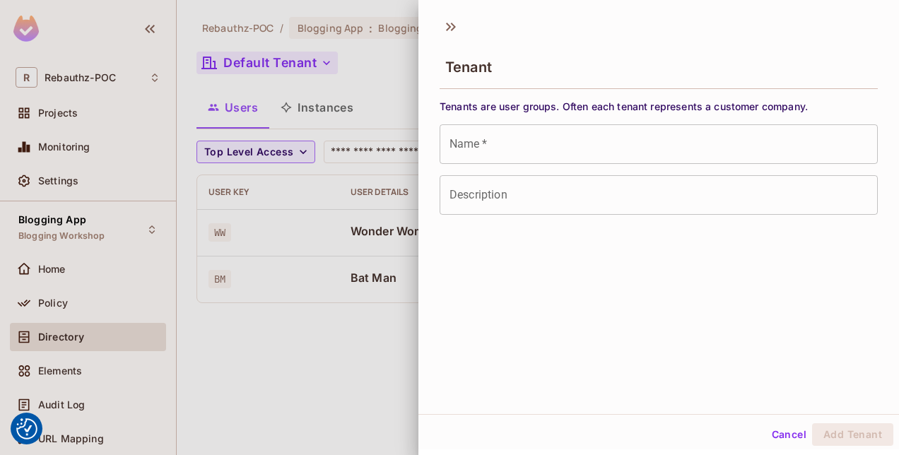
click at [512, 145] on input "Name   *" at bounding box center [659, 144] width 438 height 40
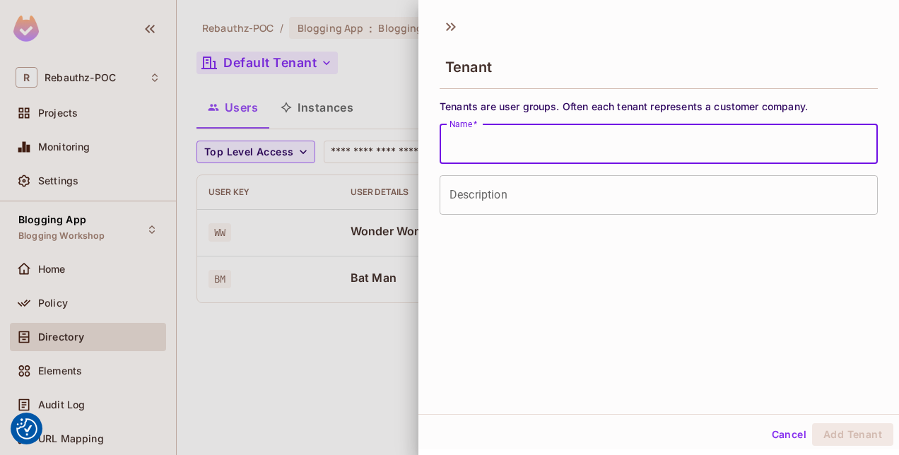
type input "*"
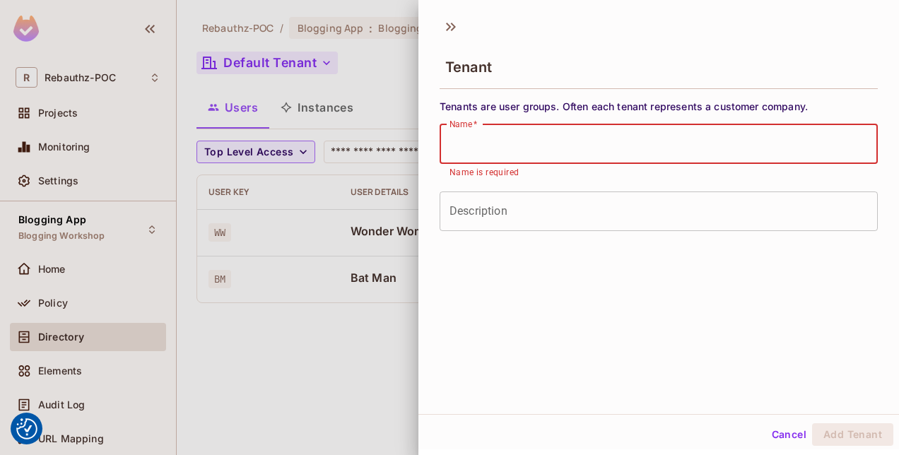
type input "*"
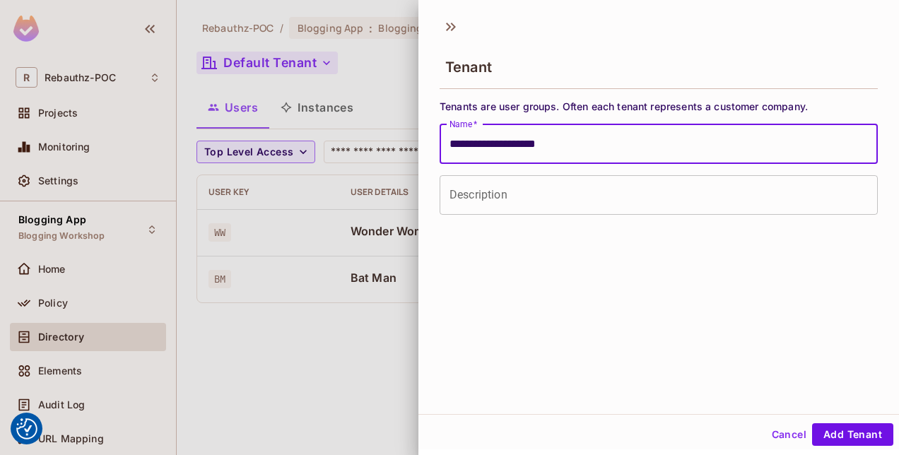
drag, startPoint x: 583, startPoint y: 147, endPoint x: 441, endPoint y: 147, distance: 141.4
click at [441, 147] on input "**********" at bounding box center [659, 144] width 438 height 40
type input "**"
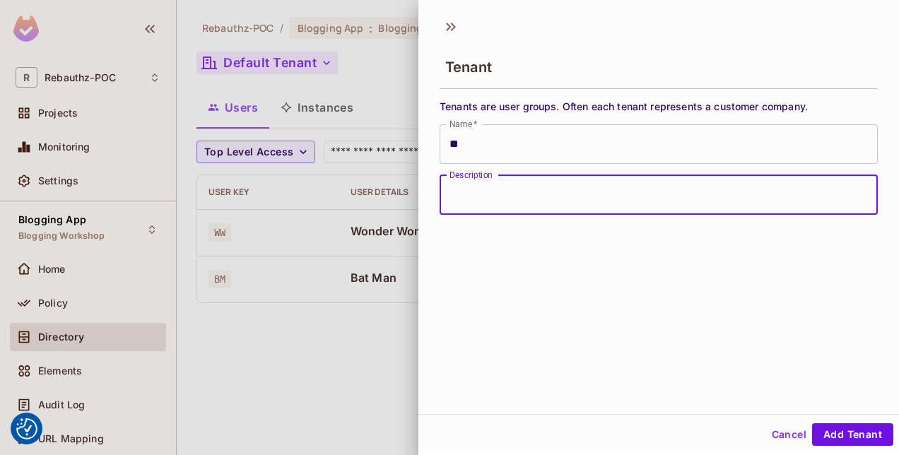
click at [471, 184] on input "Description" at bounding box center [659, 195] width 438 height 40
type input "**********"
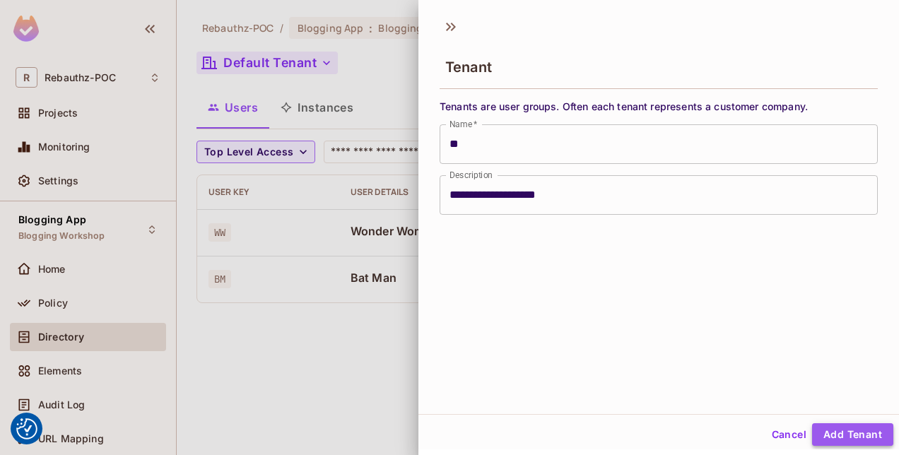
click at [841, 431] on button "Add Tenant" at bounding box center [853, 435] width 81 height 23
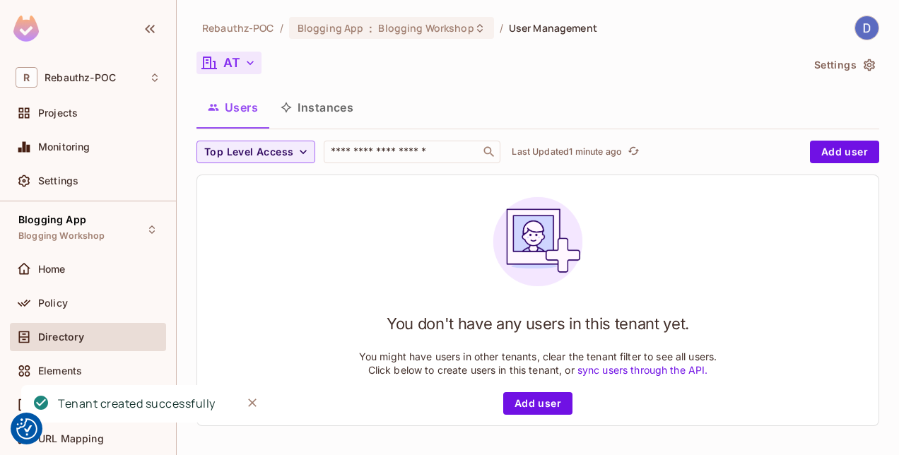
click at [250, 71] on button "AT" at bounding box center [229, 63] width 65 height 23
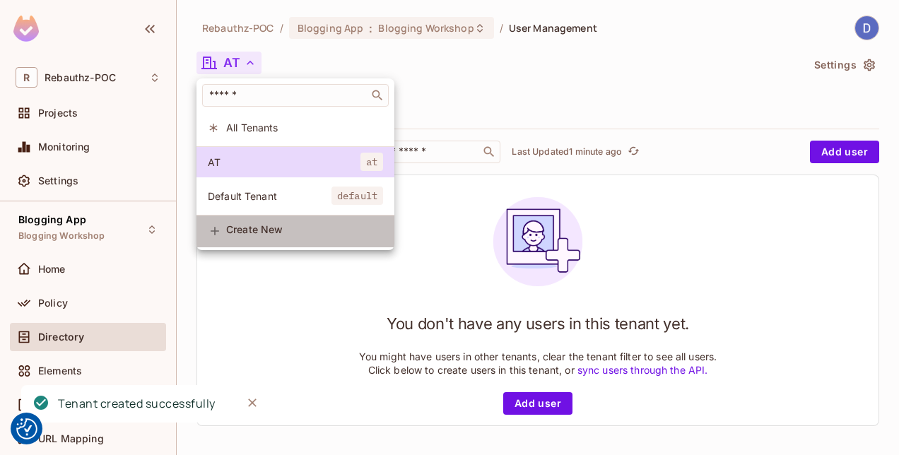
click at [252, 235] on span "Create New" at bounding box center [304, 229] width 157 height 11
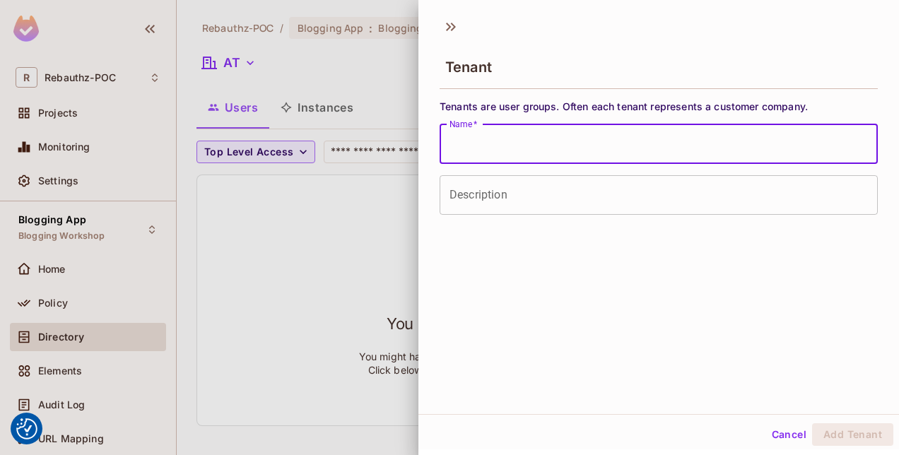
click at [509, 145] on input "Name   *" at bounding box center [659, 144] width 438 height 40
type input "**"
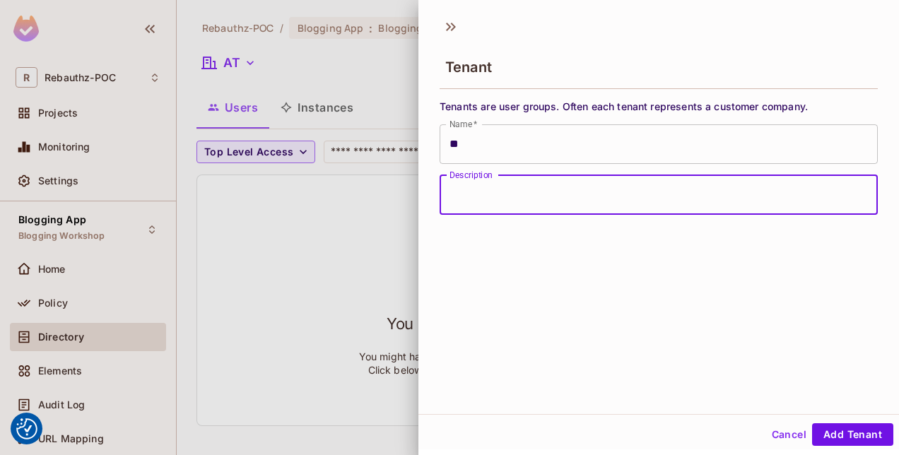
click at [482, 195] on input "Description" at bounding box center [659, 195] width 438 height 40
type input "**********"
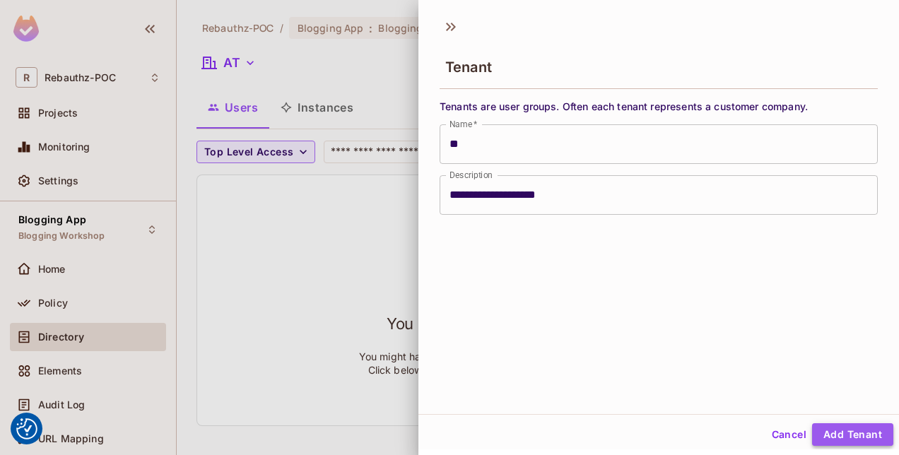
click at [827, 436] on button "Add Tenant" at bounding box center [853, 435] width 81 height 23
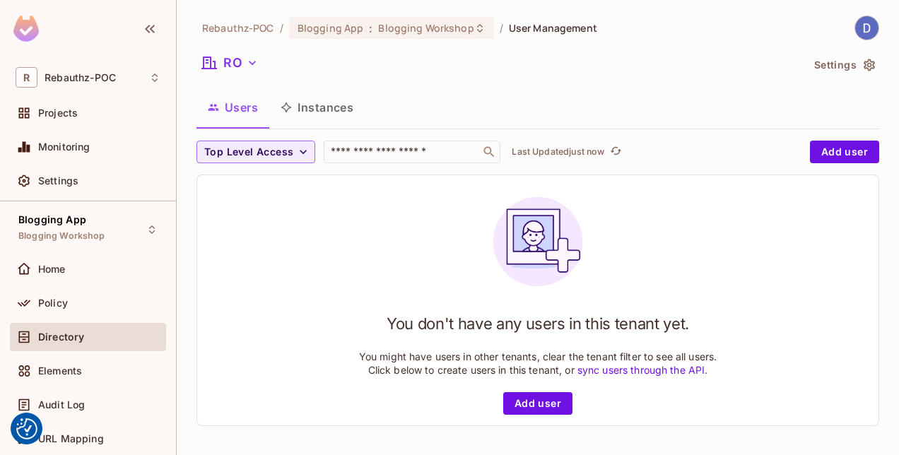
click at [258, 69] on icon "button" at bounding box center [252, 63] width 14 height 14
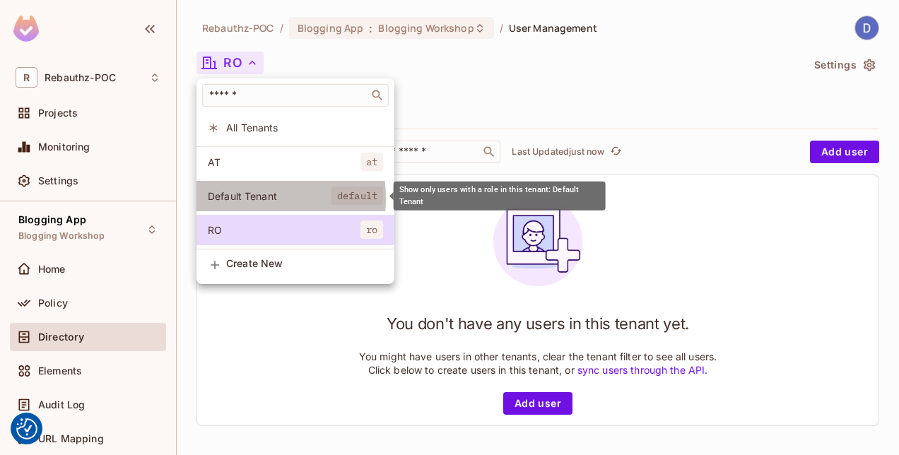
click at [234, 198] on span "Default Tenant" at bounding box center [270, 196] width 124 height 13
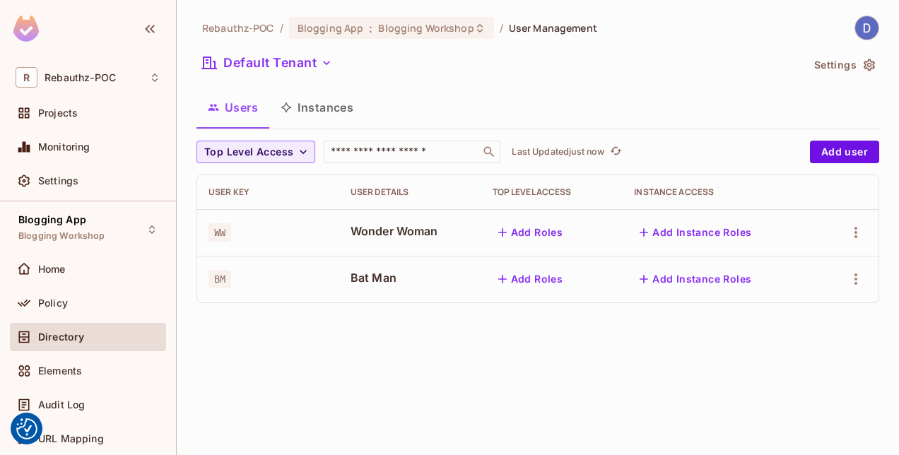
click at [331, 61] on icon "button" at bounding box center [327, 63] width 14 height 14
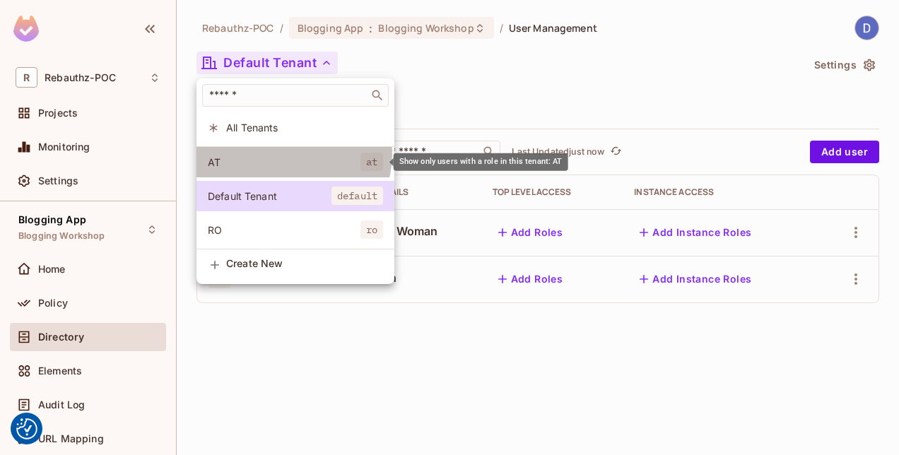
click at [293, 154] on li "AT at" at bounding box center [296, 162] width 198 height 30
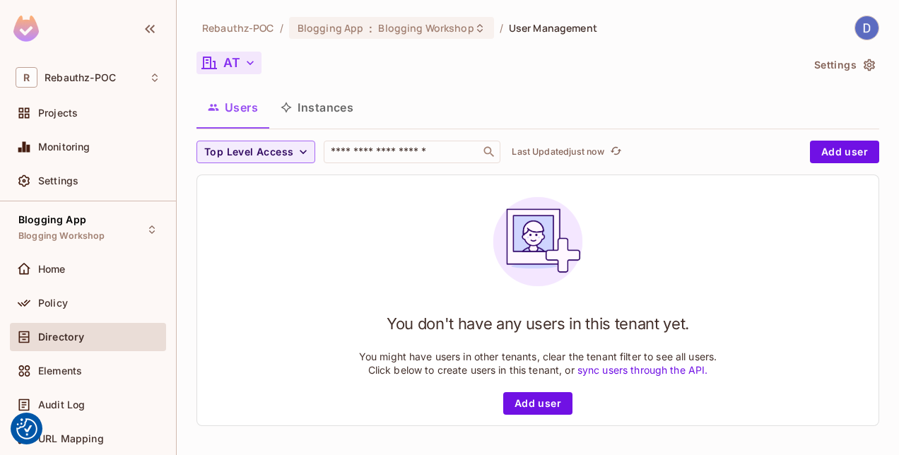
click at [250, 55] on button "AT" at bounding box center [229, 63] width 65 height 23
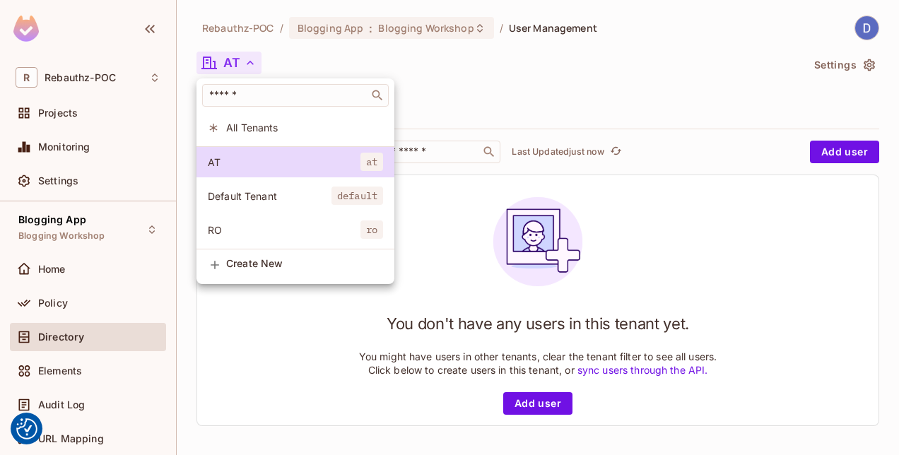
click at [258, 195] on span "Default Tenant" at bounding box center [270, 196] width 124 height 13
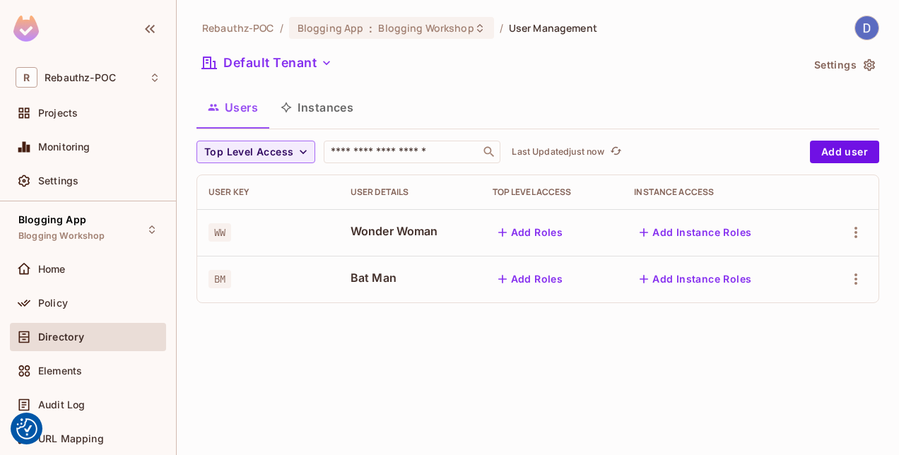
click at [327, 61] on icon "button" at bounding box center [327, 63] width 14 height 14
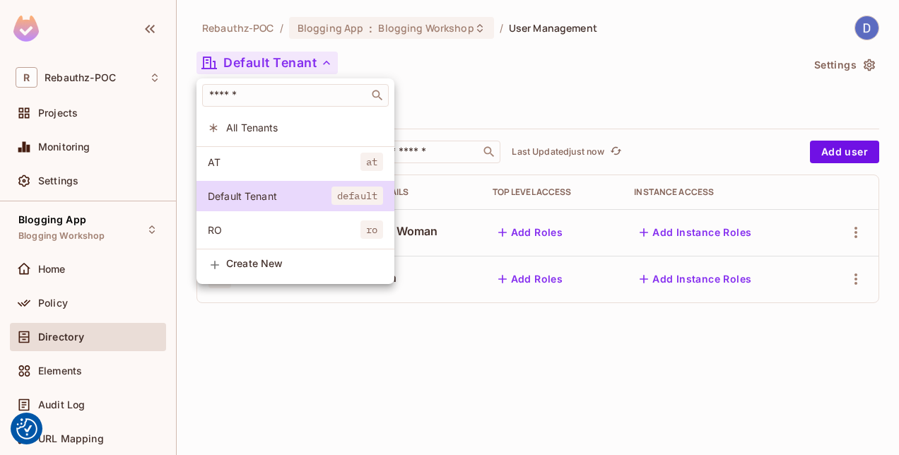
click at [338, 151] on li "AT at" at bounding box center [296, 162] width 198 height 30
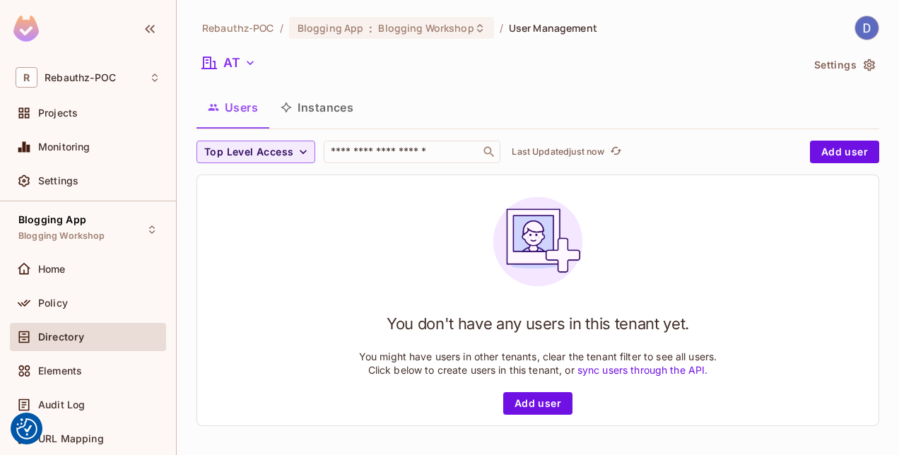
click at [489, 215] on img at bounding box center [538, 242] width 112 height 112
click at [250, 58] on icon "button" at bounding box center [250, 63] width 14 height 14
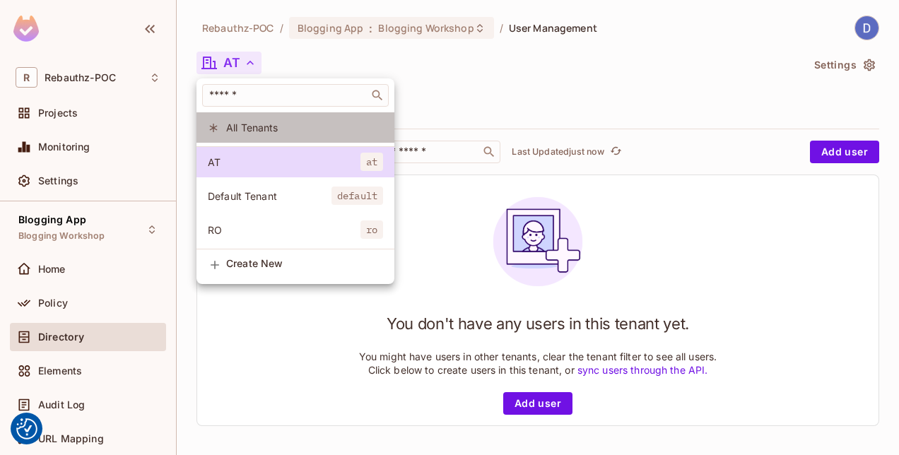
click at [269, 134] on li "All Tenants" at bounding box center [296, 127] width 198 height 30
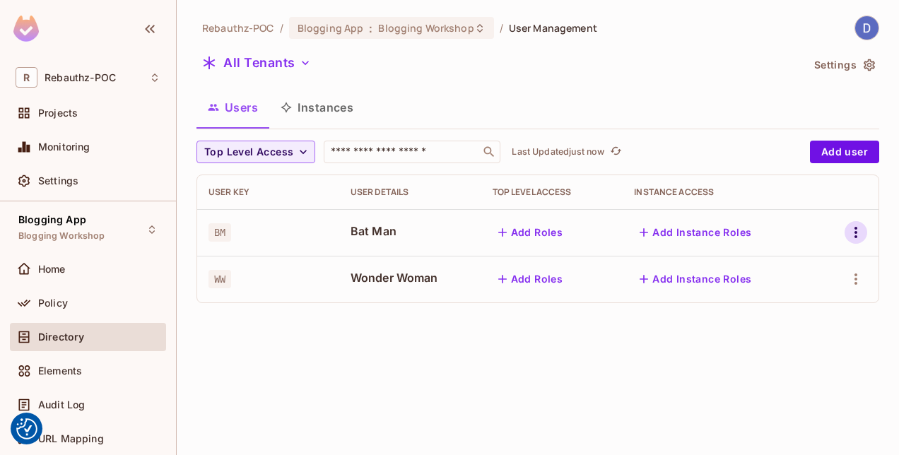
click at [859, 231] on icon "button" at bounding box center [856, 232] width 17 height 17
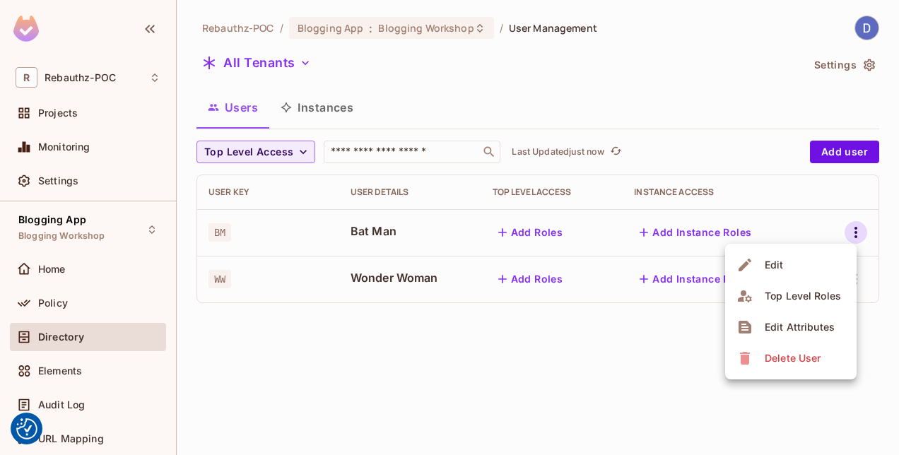
click at [565, 347] on div at bounding box center [449, 227] width 899 height 455
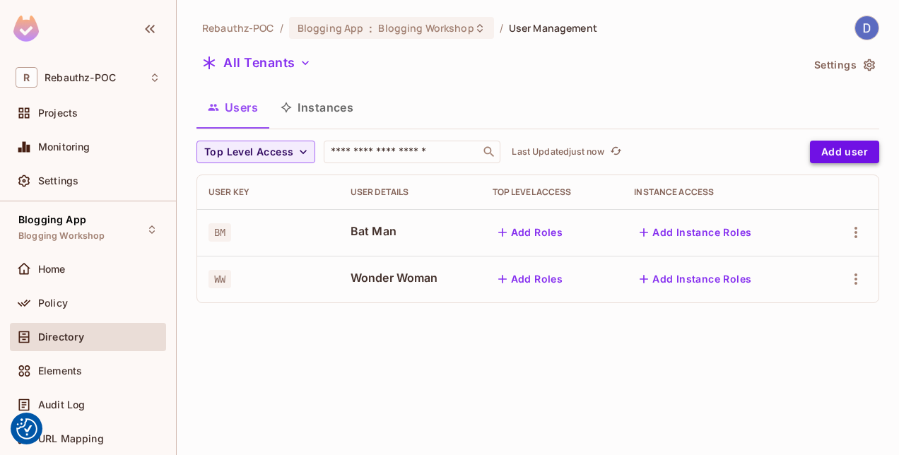
click at [840, 156] on button "Add user" at bounding box center [844, 152] width 69 height 23
click at [299, 330] on div "Rebauthz-POC / Blogging App : Blogging Workshop / User Management All Tenants S…" at bounding box center [538, 227] width 723 height 455
